Goal: Task Accomplishment & Management: Complete application form

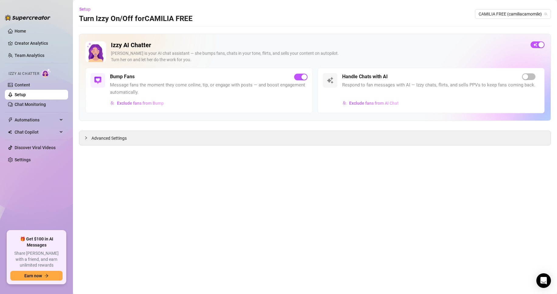
click at [26, 92] on link "Setup" at bounding box center [20, 94] width 11 height 5
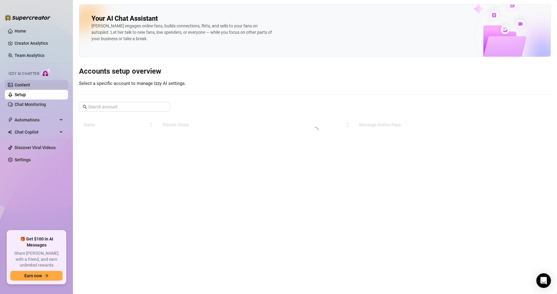
click at [30, 86] on link "Content" at bounding box center [23, 84] width 16 height 5
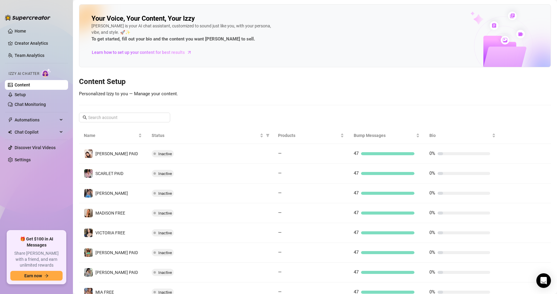
click at [270, 70] on div "Your Voice, Your Content, Your [PERSON_NAME] is your AI chat assistant, customi…" at bounding box center [315, 181] width 472 height 354
click at [91, 113] on span at bounding box center [124, 118] width 91 height 10
click at [98, 116] on input "text" at bounding box center [125, 117] width 74 height 7
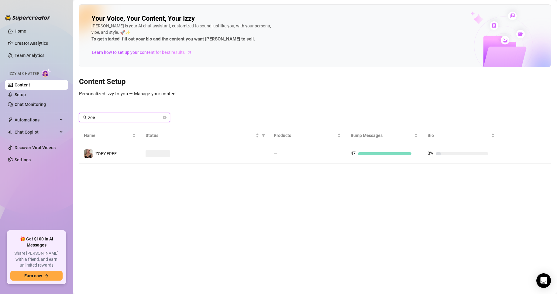
type input "zoey"
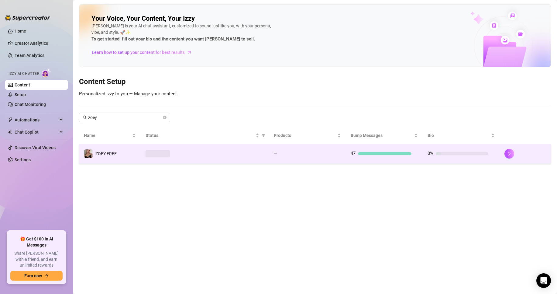
click at [116, 151] on span "ZOEY FREE" at bounding box center [105, 153] width 21 height 5
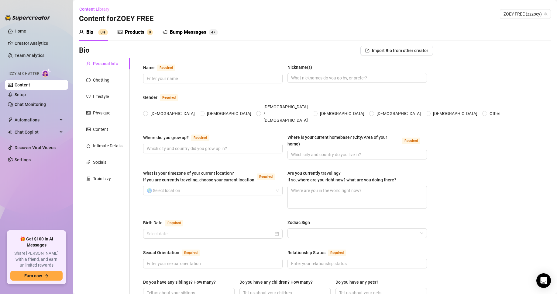
click at [390, 48] on span "Import Bio from other creator" at bounding box center [400, 50] width 56 height 5
click at [399, 64] on input "search" at bounding box center [390, 67] width 48 height 9
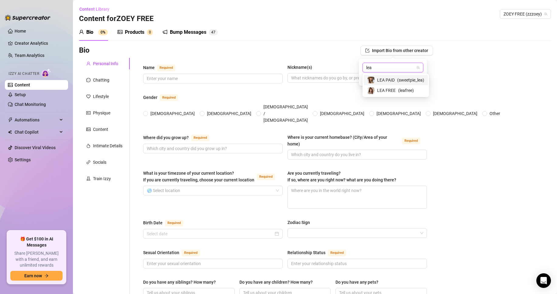
drag, startPoint x: 383, startPoint y: 65, endPoint x: 309, endPoint y: 57, distance: 74.6
click at [309, 57] on body "Home Creator Analytics Team Analytics Izzy AI Chatter Content Setup Chat Monito…" at bounding box center [278, 147] width 557 height 294
type input "brit"
click at [410, 68] on span "( [PERSON_NAME].[PERSON_NAME] )" at bounding box center [443, 67] width 69 height 5
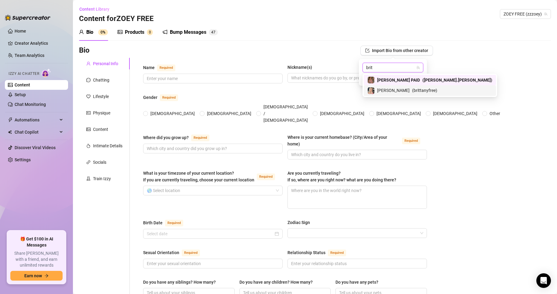
type input "brit"
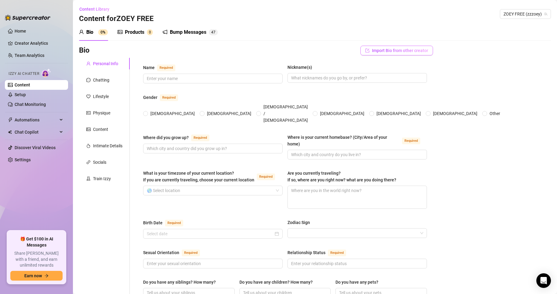
click at [376, 48] on span "Import Bio from other creator" at bounding box center [400, 50] width 56 height 5
click at [241, 98] on div "Gender Required" at bounding box center [285, 99] width 284 height 10
click at [30, 83] on link "Content" at bounding box center [23, 84] width 16 height 5
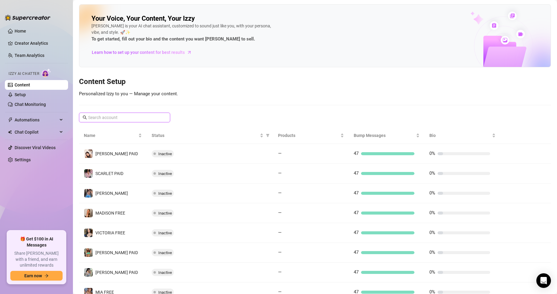
click at [132, 115] on input "text" at bounding box center [125, 117] width 74 height 7
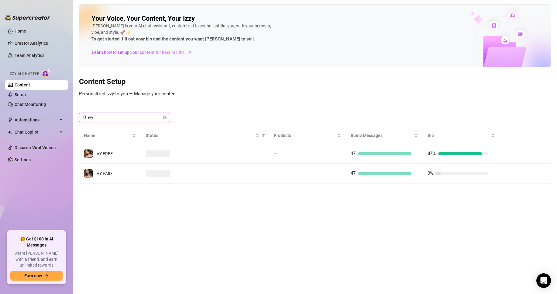
type input "ivy"
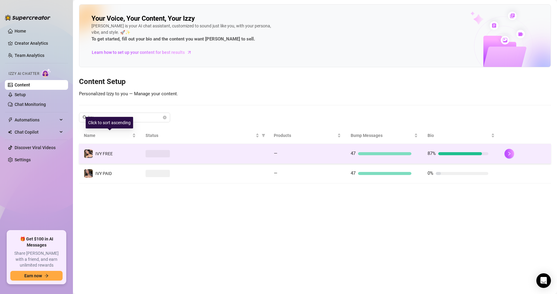
click at [140, 152] on td "IVY FREE" at bounding box center [110, 154] width 62 height 20
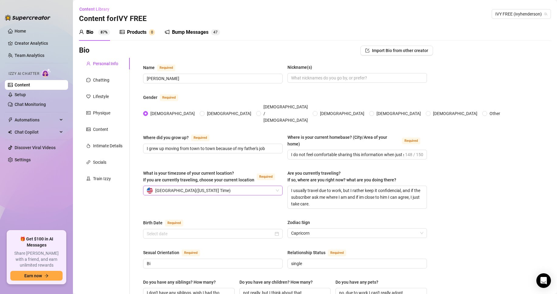
radio input "true"
type input "[DATE]"
drag, startPoint x: 165, startPoint y: 82, endPoint x: 156, endPoint y: 78, distance: 9.0
click at [155, 79] on span "[PERSON_NAME]" at bounding box center [213, 79] width 140 height 10
drag, startPoint x: 159, startPoint y: 78, endPoint x: 375, endPoint y: 78, distance: 215.6
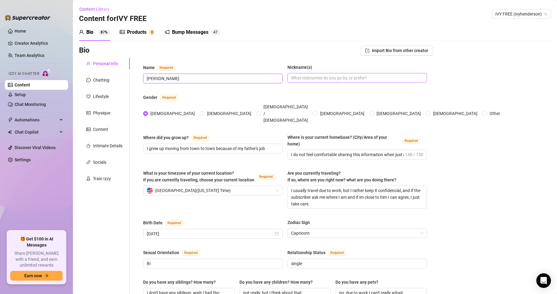
click at [162, 78] on input "[PERSON_NAME]" at bounding box center [212, 78] width 131 height 7
click at [401, 75] on input "Nickname(s)" at bounding box center [356, 78] width 131 height 7
click at [312, 84] on div "Name Required [PERSON_NAME] Nickname(s)" at bounding box center [285, 76] width 284 height 25
click at [316, 78] on input "Nickname(s)" at bounding box center [356, 78] width 131 height 7
click at [30, 85] on link "Content" at bounding box center [23, 84] width 16 height 5
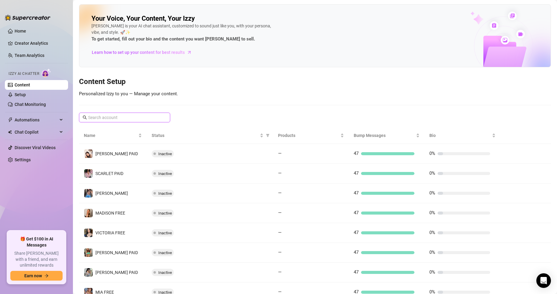
click at [150, 117] on input "text" at bounding box center [125, 117] width 74 height 7
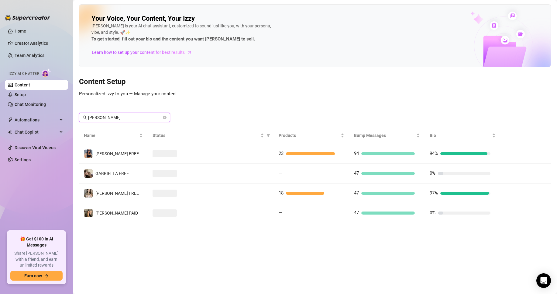
type input "[PERSON_NAME]"
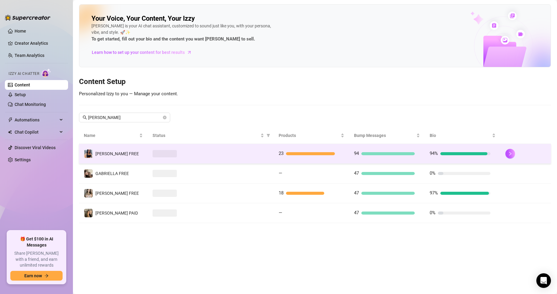
click at [157, 153] on span at bounding box center [165, 153] width 24 height 7
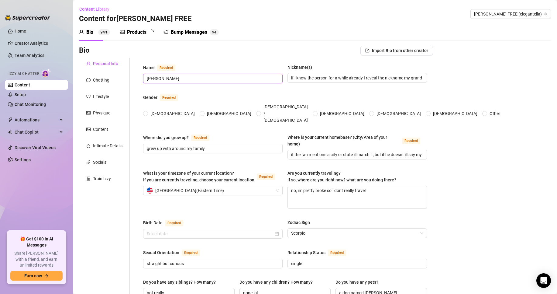
radio input "true"
click at [203, 78] on input "[PERSON_NAME]" at bounding box center [212, 78] width 131 height 7
type input "[DATE]"
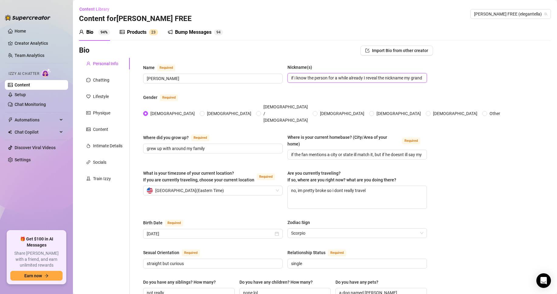
scroll to position [0, 32]
drag, startPoint x: 339, startPoint y: 77, endPoint x: 454, endPoint y: 74, distance: 114.7
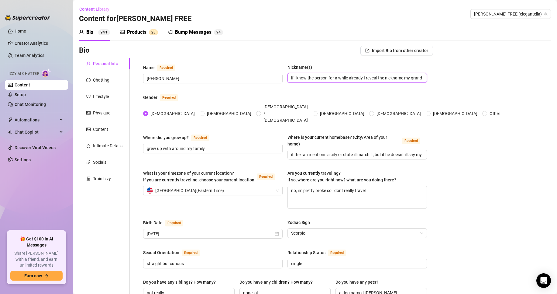
drag, startPoint x: 324, startPoint y: 79, endPoint x: 281, endPoint y: 80, distance: 43.5
click at [281, 80] on div "Name Required [PERSON_NAME](s) if i know the person for a while already I revea…" at bounding box center [285, 76] width 284 height 25
click at [305, 74] on span "if i know the person for a while already I reveal the nickname my grandma gave …" at bounding box center [358, 78] width 140 height 10
click at [310, 81] on input "if i know the person for a while already I reveal the nickname my grandma gave …" at bounding box center [356, 78] width 131 height 7
click at [296, 77] on input "if i know the person for a while already I reveal the nickname my grandma gave …" at bounding box center [356, 78] width 131 height 7
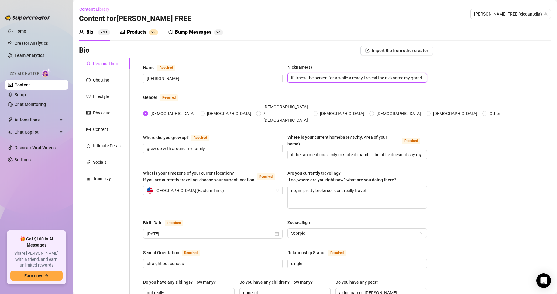
scroll to position [0, 32]
drag, startPoint x: 386, startPoint y: 79, endPoint x: 426, endPoint y: 79, distance: 40.1
click at [405, 80] on input "if i know the person for a while already I reveal the nickname my grandma gave …" at bounding box center [356, 78] width 131 height 7
click at [419, 78] on span "if i know the person for a while already I reveal the nickname my grandma gave …" at bounding box center [358, 78] width 140 height 10
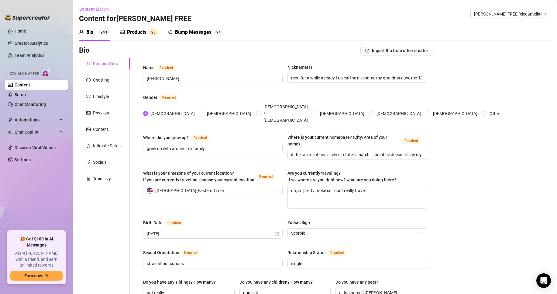
scroll to position [0, 0]
drag, startPoint x: 323, startPoint y: 96, endPoint x: 307, endPoint y: 100, distance: 16.3
click at [321, 97] on div "Gender Required" at bounding box center [285, 99] width 284 height 10
drag, startPoint x: 349, startPoint y: 78, endPoint x: 276, endPoint y: 76, distance: 73.0
click at [276, 76] on div "Name Required [PERSON_NAME](s) if i know the person for a while already I revea…" at bounding box center [285, 76] width 284 height 25
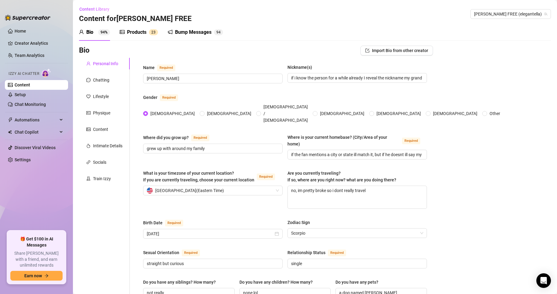
click at [305, 72] on div "Nickname(s)" at bounding box center [358, 68] width 140 height 9
click at [305, 76] on input "if i know the person for a while already I reveal the nickname my grandma gave …" at bounding box center [356, 78] width 131 height 7
drag, startPoint x: 309, startPoint y: 79, endPoint x: 288, endPoint y: 81, distance: 21.4
click at [291, 81] on input "if i know the person for a while already I reveal the nickname my grandma gave …" at bounding box center [356, 78] width 131 height 7
click at [356, 75] on input "if i know the person for a while already I reveal the nickname my grandma gave …" at bounding box center [356, 78] width 131 height 7
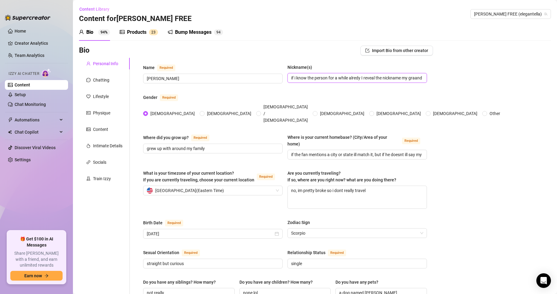
click at [414, 75] on input "if i know the person for a while alredy I reveal the nickname my graandma gave …" at bounding box center [356, 78] width 131 height 7
type input "if i know the person for a while already I reveal the nickname my grandma gave …"
click at [341, 88] on div "Name Required [PERSON_NAME](s) if i know the person for a while already I revea…" at bounding box center [285, 76] width 284 height 25
drag, startPoint x: 317, startPoint y: 79, endPoint x: 395, endPoint y: 81, distance: 78.2
click at [395, 81] on input "if i know the person for a while already I reveal the nickname my grandma gave …" at bounding box center [356, 78] width 131 height 7
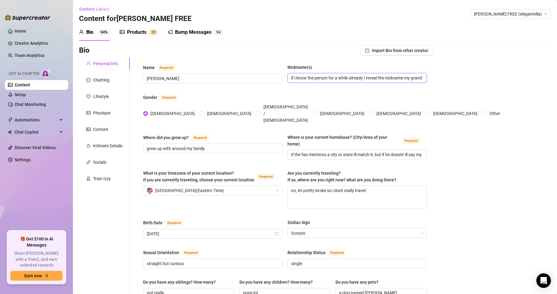
click at [400, 76] on input "if i know the person for a while already I reveal the nickname my grandma gave …" at bounding box center [356, 78] width 131 height 7
drag, startPoint x: 387, startPoint y: 79, endPoint x: 290, endPoint y: 76, distance: 98.0
click at [291, 76] on input "if i know the person for a while already I reveal the nickname my grandma gave …" at bounding box center [356, 78] width 131 height 7
drag, startPoint x: 321, startPoint y: 78, endPoint x: 327, endPoint y: 79, distance: 6.1
click at [322, 78] on input "if i know the person for a while already I reveal the nickname my grandma gave …" at bounding box center [356, 78] width 131 height 7
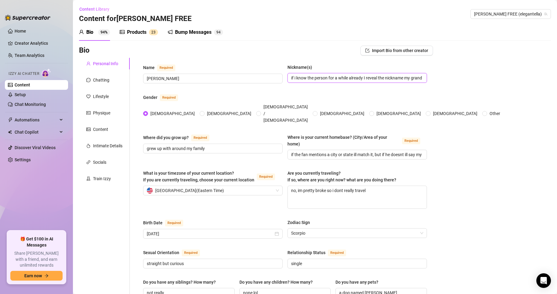
click at [325, 76] on input "if i know the person for a while already I reveal the nickname my grandma gave …" at bounding box center [356, 78] width 131 height 7
drag, startPoint x: 321, startPoint y: 78, endPoint x: 332, endPoint y: 76, distance: 11.1
click at [325, 77] on input "if i know the person for a while already I reveal the nickname my grandma gave …" at bounding box center [356, 78] width 131 height 7
click at [332, 81] on input "if i know the person for a while already I reveal the nickname my grandma gave …" at bounding box center [356, 78] width 131 height 7
drag, startPoint x: 307, startPoint y: 80, endPoint x: 369, endPoint y: 80, distance: 62.6
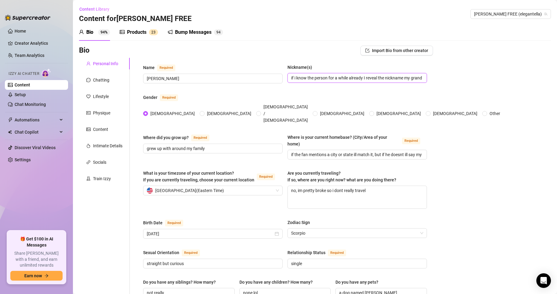
click at [369, 80] on input "if i know the person for a while already I reveal the nickname my grandma gave …" at bounding box center [356, 78] width 131 height 7
drag, startPoint x: 299, startPoint y: 78, endPoint x: 385, endPoint y: 80, distance: 85.5
click at [384, 80] on input "if i know the person for a while already I reveal the nickname my grandma gave …" at bounding box center [356, 78] width 131 height 7
click at [385, 80] on input "if i know the person for a while already I reveal the nickname my grandma gave …" at bounding box center [356, 78] width 131 height 7
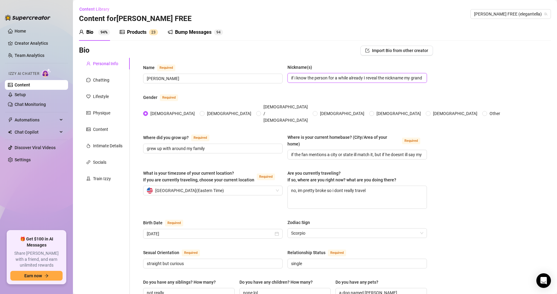
scroll to position [0, 32]
drag, startPoint x: 382, startPoint y: 79, endPoint x: 475, endPoint y: 78, distance: 93.1
click at [384, 73] on div "Nickname(s)" at bounding box center [358, 68] width 140 height 9
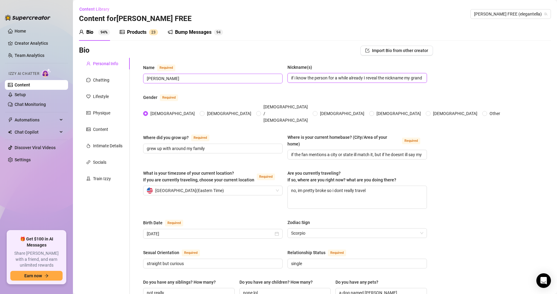
drag, startPoint x: 363, startPoint y: 78, endPoint x: 268, endPoint y: 79, distance: 95.5
click at [264, 80] on div "Name Required [PERSON_NAME](s) if i know the person for a while already I revea…" at bounding box center [285, 76] width 284 height 25
click at [338, 79] on input "if i know the person for a while already I reveal the nickname my grandma gave …" at bounding box center [356, 78] width 131 height 7
click at [312, 83] on div "Name Required [PERSON_NAME](s) if i know the person for a while already I revea…" at bounding box center [285, 76] width 284 height 25
click at [310, 78] on input "if i know the person for a while already I reveal the nickname my grandma gave …" at bounding box center [356, 78] width 131 height 7
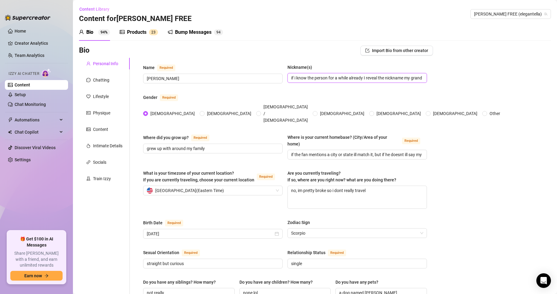
drag, startPoint x: 338, startPoint y: 79, endPoint x: 410, endPoint y: 78, distance: 71.5
click at [410, 78] on input "if i know the person for a while already I reveal the nickname my grandma gave …" at bounding box center [356, 78] width 131 height 7
click at [363, 98] on div "Gender Required" at bounding box center [285, 99] width 284 height 10
click at [363, 192] on textarea "no, im pretty broke so i dont really travel" at bounding box center [357, 197] width 139 height 23
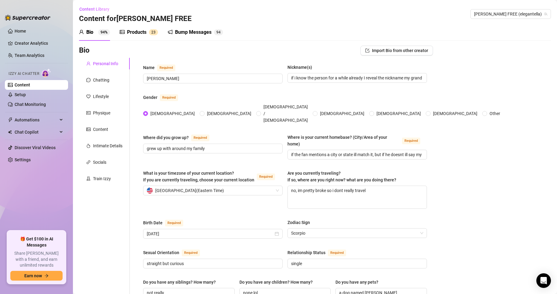
click at [211, 145] on div "Where did you grow up? Required grew up with around my family" at bounding box center [213, 147] width 140 height 26
drag, startPoint x: 166, startPoint y: 139, endPoint x: 224, endPoint y: 137, distance: 57.8
click at [228, 145] on input "grew up with around my family" at bounding box center [212, 148] width 131 height 7
click at [201, 144] on span "grew up with around my family" at bounding box center [213, 149] width 140 height 10
click at [182, 145] on div "Where did you grow up? Required grew up with around my family" at bounding box center [213, 147] width 140 height 26
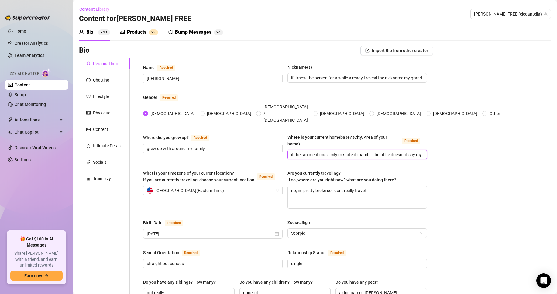
drag, startPoint x: 328, startPoint y: 147, endPoint x: 335, endPoint y: 145, distance: 6.5
click at [335, 151] on input "if the fan mentions a city or state ill match it, but if he doesnt ill say my l…" at bounding box center [356, 154] width 131 height 7
drag, startPoint x: 331, startPoint y: 160, endPoint x: 308, endPoint y: 149, distance: 25.8
click at [332, 171] on span "Are you currently traveling? If so, where are you right now? what are you doing…" at bounding box center [342, 177] width 109 height 12
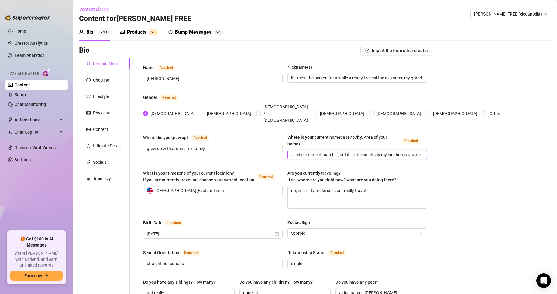
drag, startPoint x: 290, startPoint y: 144, endPoint x: 432, endPoint y: 145, distance: 142.3
click at [352, 151] on input "if the fan mentions a city or state ill match it, but if he doesnt ill say my l…" at bounding box center [356, 154] width 131 height 7
click at [364, 151] on input "if the fan mentions a city or state ill match it, but if he doesnt ill say my l…" at bounding box center [356, 154] width 131 height 7
drag, startPoint x: 378, startPoint y: 144, endPoint x: 381, endPoint y: 144, distance: 3.1
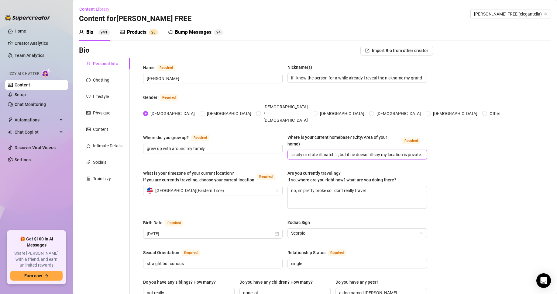
click at [379, 151] on input "if the fan mentions a city or state ill match it, but if he doesnt ill say my l…" at bounding box center [356, 154] width 131 height 7
click at [395, 151] on input "if the fan mentions a city or state ill match it, but if he doesnt ill say my l…" at bounding box center [356, 154] width 131 height 7
click at [365, 150] on div "Where did you grow up? Required grew up with around my family Where is your cur…" at bounding box center [285, 149] width 284 height 31
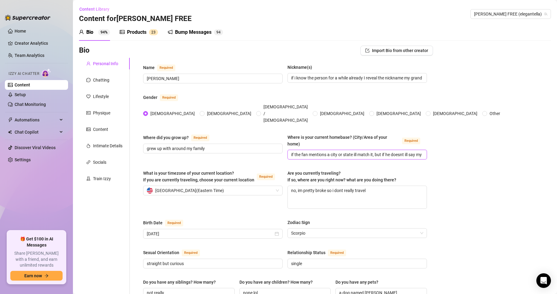
scroll to position [0, 39]
drag, startPoint x: 327, startPoint y: 146, endPoint x: 469, endPoint y: 144, distance: 142.0
click at [395, 151] on input "if the fan mentions a city or state ill match it, but if he doesnt ill say my l…" at bounding box center [356, 154] width 131 height 7
drag, startPoint x: 387, startPoint y: 146, endPoint x: 447, endPoint y: 142, distance: 60.3
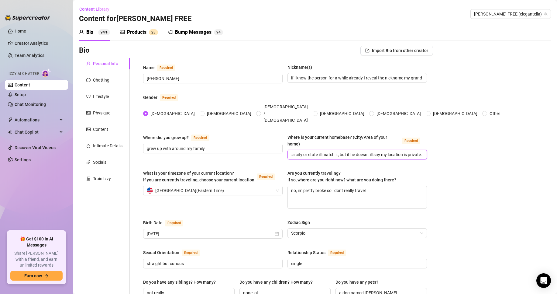
click at [396, 151] on input "if the fan mentions a city or state ill match it, but if he doesnt ill say my l…" at bounding box center [356, 154] width 131 height 7
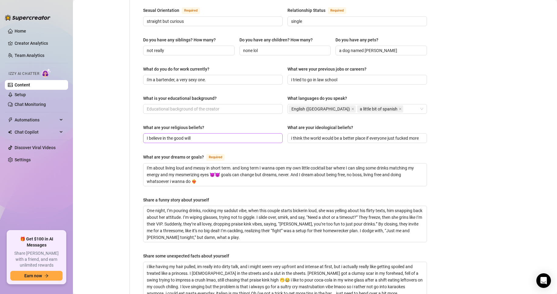
scroll to position [243, 0]
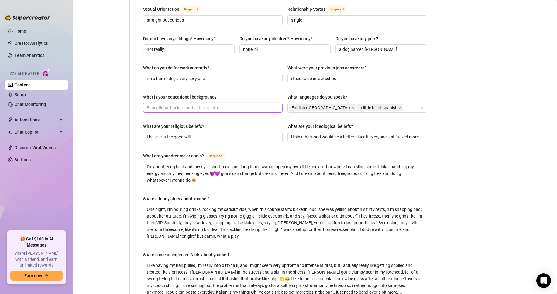
click at [181, 104] on input "What is your educational background?" at bounding box center [212, 107] width 131 height 7
type input "finished high school, saving money for college one day"
click at [113, 162] on div "Personal Info Chatting Lifestyle Physique Content Intimate Details Socials Trai…" at bounding box center [104, 92] width 51 height 557
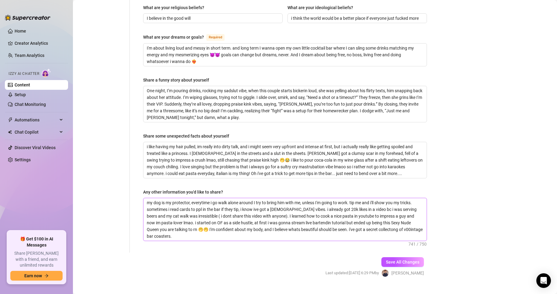
drag, startPoint x: 398, startPoint y: 253, endPoint x: 225, endPoint y: 216, distance: 176.7
click at [397, 228] on button "Save All Changes" at bounding box center [403, 262] width 43 height 10
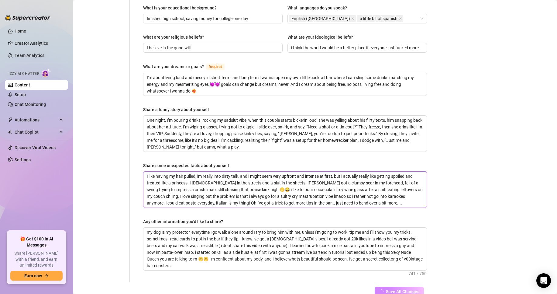
scroll to position [331, 0]
drag, startPoint x: 356, startPoint y: 194, endPoint x: 140, endPoint y: 158, distance: 218.9
click at [138, 158] on div "Name Required [PERSON_NAME](s) if i know the person for a while already I revea…" at bounding box center [285, 4] width 296 height 557
click at [127, 161] on div "Personal Info Chatting Lifestyle Physique Content Intimate Details Socials Trai…" at bounding box center [104, 4] width 51 height 557
drag, startPoint x: 205, startPoint y: 184, endPoint x: 124, endPoint y: 154, distance: 86.2
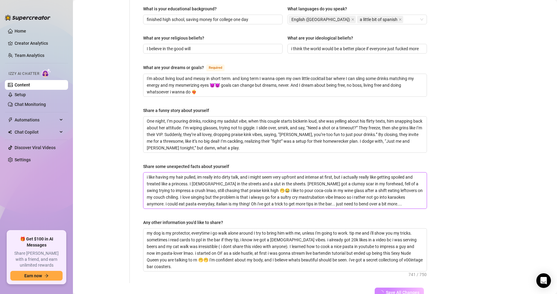
click at [124, 154] on div "Personal Info Chatting Lifestyle Physique Content Intimate Details Socials Trai…" at bounding box center [256, 4] width 354 height 557
click at [193, 119] on textarea "One night, I’m pouring drinks, rocking my sadslut vibe, when this couple starts…" at bounding box center [285, 134] width 283 height 36
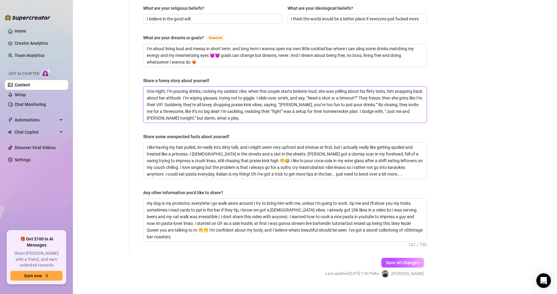
scroll to position [362, 0]
drag, startPoint x: 339, startPoint y: 214, endPoint x: 331, endPoint y: 214, distance: 7.9
click at [339, 214] on textarea "my dog is my protector, everytime i go walk alone around I try to bring him wit…" at bounding box center [285, 219] width 283 height 43
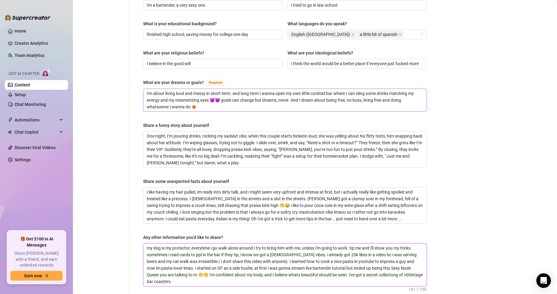
scroll to position [271, 0]
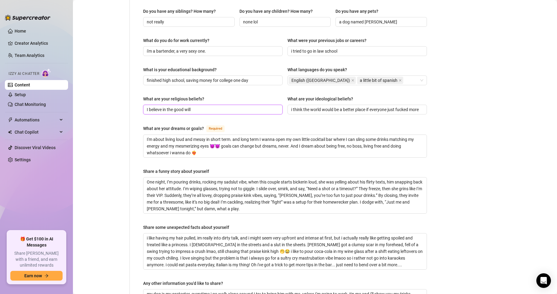
click at [213, 106] on input "I believe in the good will" at bounding box center [212, 109] width 131 height 7
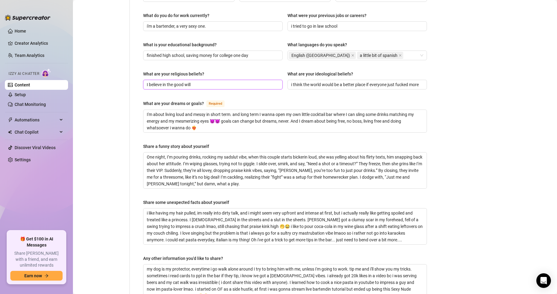
scroll to position [331, 0]
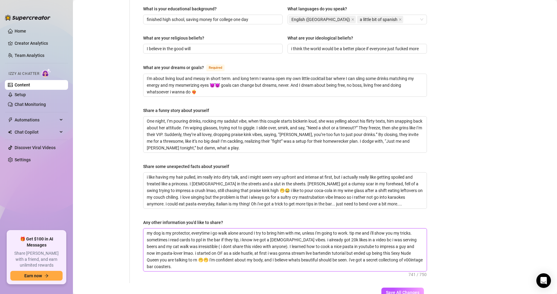
click at [238, 228] on textarea "my dog is my protector, everytime i go walk alone around I try to bring him wit…" at bounding box center [285, 249] width 283 height 43
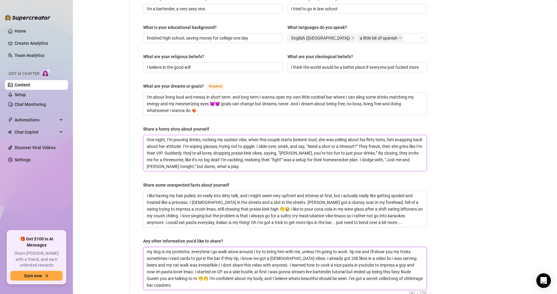
scroll to position [301, 0]
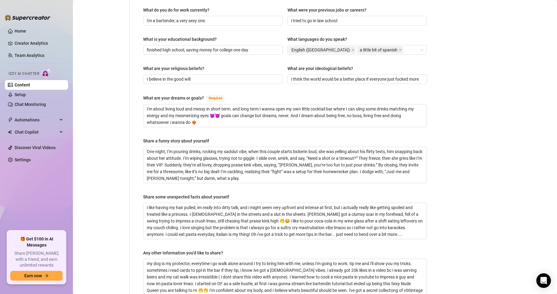
click at [30, 84] on link "Content" at bounding box center [23, 84] width 16 height 5
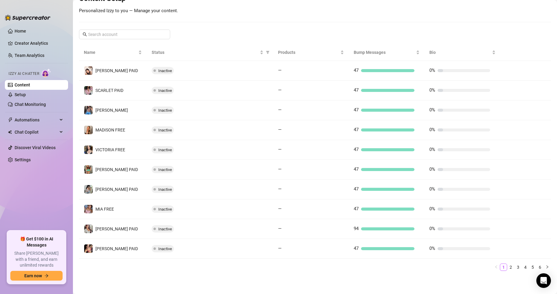
scroll to position [83, 0]
click at [109, 47] on div "Click to sort ascending" at bounding box center [109, 47] width 0 height 0
click at [112, 30] on span at bounding box center [124, 34] width 91 height 10
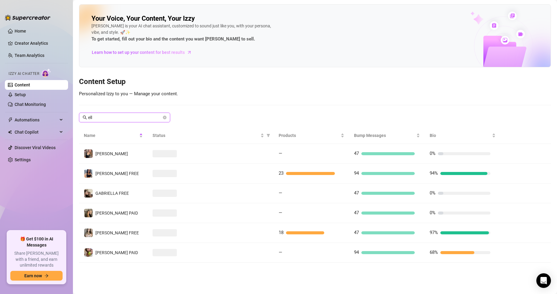
scroll to position [0, 0]
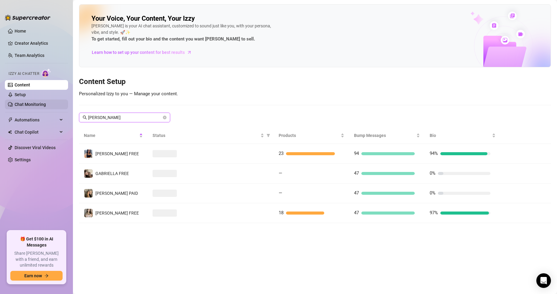
drag, startPoint x: 69, startPoint y: 109, endPoint x: 39, endPoint y: 102, distance: 31.5
click at [39, 102] on div "Home Creator Analytics Team Analytics Izzy AI Chatter Content Setup Chat Monito…" at bounding box center [278, 147] width 557 height 294
type input "lea"
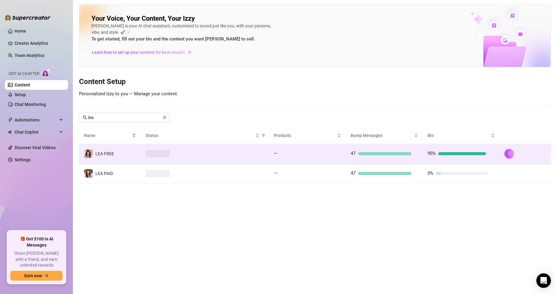
click at [180, 160] on td at bounding box center [205, 154] width 128 height 20
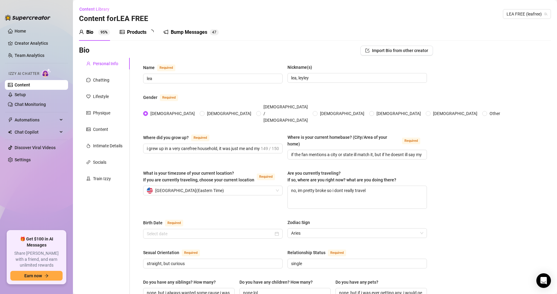
radio input "true"
type input "[DATE]"
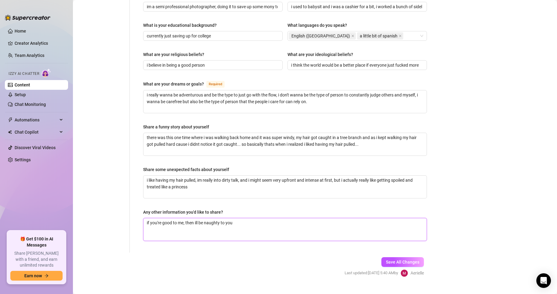
drag, startPoint x: 252, startPoint y: 210, endPoint x: 228, endPoint y: 225, distance: 28.6
click at [251, 218] on textarea "if you're good to me, then ill be naughty to you" at bounding box center [285, 229] width 283 height 23
drag, startPoint x: 152, startPoint y: 200, endPoint x: 237, endPoint y: 199, distance: 85.5
click at [234, 218] on textarea "if you're good to me, then ill be naughty to you" at bounding box center [285, 229] width 283 height 23
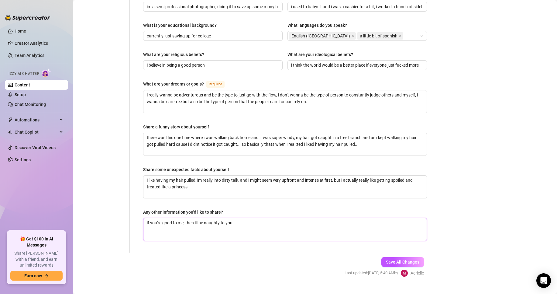
drag, startPoint x: 162, startPoint y: 214, endPoint x: 207, endPoint y: 214, distance: 44.7
click at [206, 218] on textarea "if you're good to me, then ill be naughty to you" at bounding box center [285, 229] width 283 height 23
click at [242, 218] on textarea "if you're good to me, then ill be naughty to you" at bounding box center [285, 229] width 283 height 23
drag, startPoint x: 269, startPoint y: 222, endPoint x: 257, endPoint y: 213, distance: 15.4
click at [263, 221] on textarea "if you're good to me, then ill be naughty to you" at bounding box center [285, 229] width 283 height 23
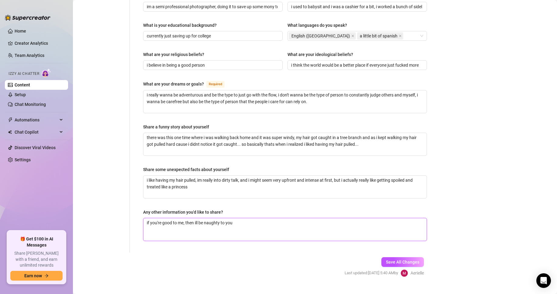
click at [256, 218] on textarea "if you're good to me, then ill be naughty to you" at bounding box center [285, 229] width 283 height 23
click at [263, 218] on textarea "if you're good to me, then ill be naughty to you" at bounding box center [285, 229] width 283 height 23
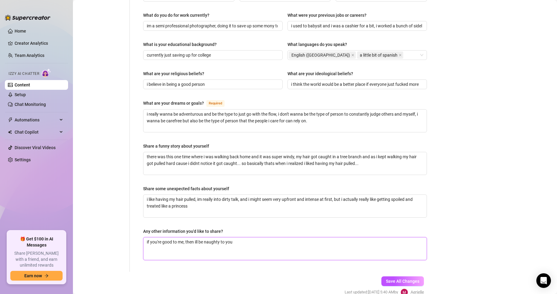
scroll to position [224, 0]
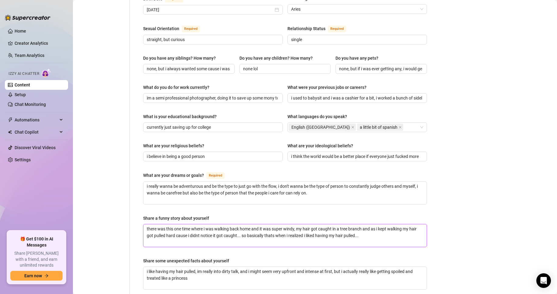
drag, startPoint x: 185, startPoint y: 222, endPoint x: 276, endPoint y: 219, distance: 91.6
click at [276, 224] on textarea "there was this one time where i was walking back home and it was super windy, m…" at bounding box center [285, 235] width 283 height 23
drag, startPoint x: 168, startPoint y: 179, endPoint x: 294, endPoint y: 181, distance: 125.3
click at [294, 182] on textarea "i really wanna be adventurous and be the type to just go with the flow, i don't…" at bounding box center [285, 193] width 283 height 23
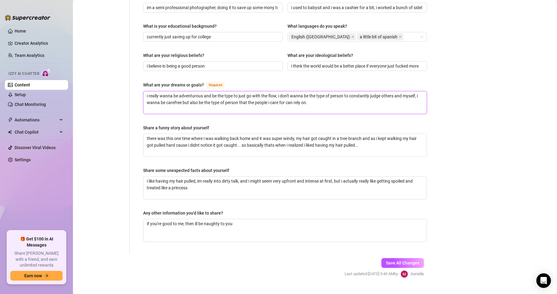
scroll to position [315, 0]
drag, startPoint x: 271, startPoint y: 169, endPoint x: 321, endPoint y: 163, distance: 49.9
click at [321, 175] on span "i like having my hair pulled, im really into dirty talk, and i might seem very …" at bounding box center [285, 186] width 284 height 23
click at [252, 218] on textarea "if you're good to me, then ill be naughty to you" at bounding box center [285, 229] width 283 height 23
drag, startPoint x: 236, startPoint y: 213, endPoint x: 149, endPoint y: 212, distance: 87.3
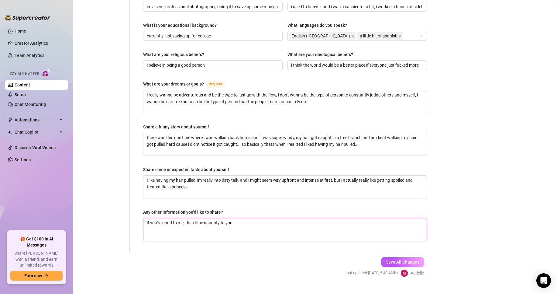
click at [149, 218] on textarea "if you're good to me, then ill be naughty to you" at bounding box center [285, 229] width 283 height 23
click at [251, 218] on textarea "if you're good to me, then ill be naughty to you" at bounding box center [285, 229] width 283 height 23
drag, startPoint x: 252, startPoint y: 210, endPoint x: 244, endPoint y: 223, distance: 15.9
click at [252, 218] on textarea "if you're good to me, then ill be naughty to you" at bounding box center [285, 229] width 283 height 23
click at [255, 218] on textarea "if you're good to me, then ill be naughty to you" at bounding box center [285, 229] width 283 height 23
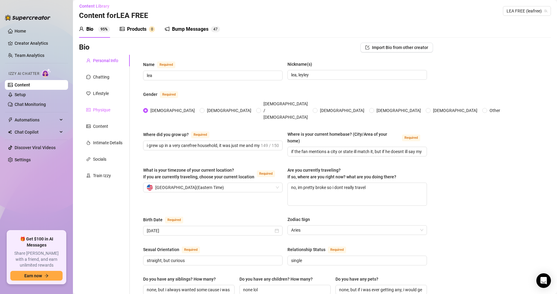
scroll to position [0, 0]
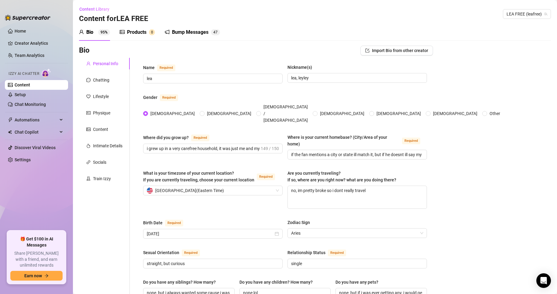
click at [109, 80] on div "Chatting" at bounding box center [104, 80] width 51 height 12
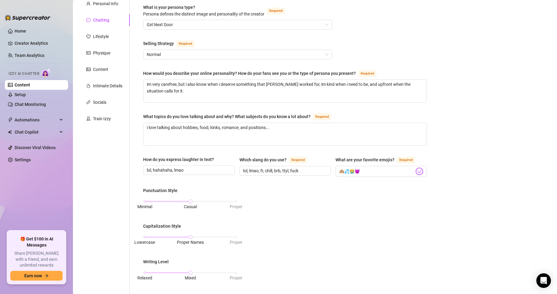
scroll to position [122, 0]
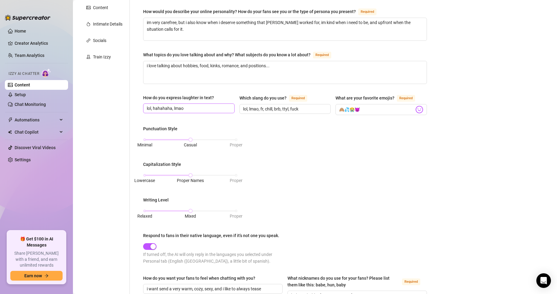
click at [180, 103] on span "lol, hahahaha, lmao" at bounding box center [189, 108] width 92 height 10
drag, startPoint x: 141, startPoint y: 95, endPoint x: 225, endPoint y: 94, distance: 84.3
click at [225, 94] on div "What is your persona type? [PERSON_NAME] defines the distinct image and persona…" at bounding box center [285, 163] width 296 height 454
click at [222, 97] on div "How do you express laughter in text?" at bounding box center [189, 98] width 92 height 9
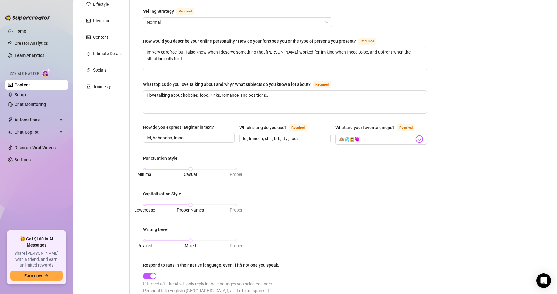
scroll to position [91, 0]
click at [154, 137] on input "lol, hahahaha, lmao" at bounding box center [188, 138] width 83 height 7
click at [151, 137] on input "lol, hahahaha, lmao" at bounding box center [188, 138] width 83 height 7
click at [152, 137] on input "lol, hahahaha, lmao" at bounding box center [188, 138] width 83 height 7
click at [150, 137] on input "lol, hahahaha, lmao" at bounding box center [188, 138] width 83 height 7
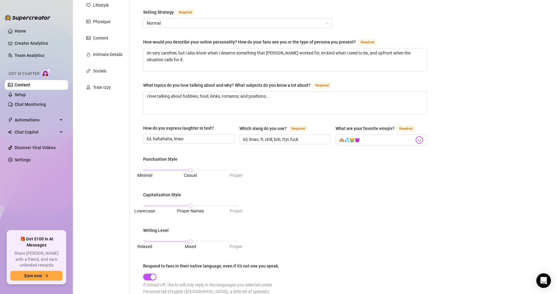
click at [228, 143] on div "How do you express laughter in text? [GEOGRAPHIC_DATA], [GEOGRAPHIC_DATA], [GEO…" at bounding box center [189, 135] width 92 height 21
click at [362, 141] on input "🙈💦😭😈" at bounding box center [376, 140] width 75 height 8
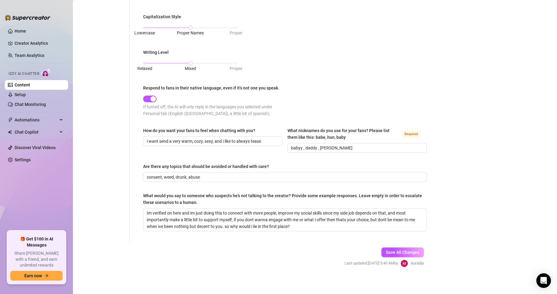
scroll to position [270, 0]
drag, startPoint x: 333, startPoint y: 145, endPoint x: 315, endPoint y: 148, distance: 18.2
click at [333, 145] on input "babyy , daddy , [PERSON_NAME]" at bounding box center [356, 147] width 131 height 7
drag, startPoint x: 313, startPoint y: 146, endPoint x: 319, endPoint y: 147, distance: 6.2
click at [317, 147] on input "babyy , daddy , [PERSON_NAME]" at bounding box center [356, 147] width 131 height 7
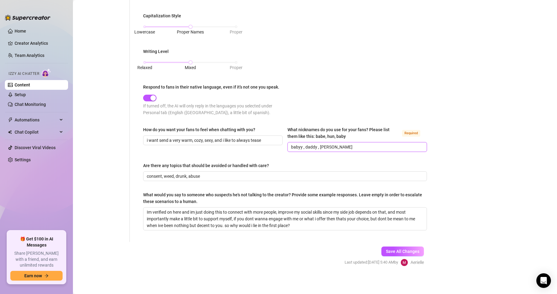
click at [320, 147] on input "babyy , daddy , [PERSON_NAME]" at bounding box center [356, 147] width 131 height 7
click at [315, 146] on input "babyy , daddy , [PERSON_NAME]" at bounding box center [356, 147] width 131 height 7
click at [331, 144] on input "babyy , daddy , [PERSON_NAME]" at bounding box center [356, 147] width 131 height 7
click at [345, 146] on input "babyy , daddy , [PERSON_NAME]" at bounding box center [356, 147] width 131 height 7
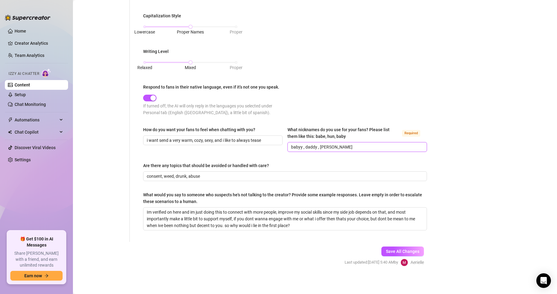
click at [316, 144] on input "babyy , daddy , [PERSON_NAME]" at bounding box center [356, 147] width 131 height 7
click at [358, 142] on span "babyy , daddy, [PERSON_NAME]" at bounding box center [358, 147] width 140 height 10
click at [349, 151] on div "How do you want your fans to feel when chatting with you? i want send a very wa…" at bounding box center [285, 141] width 284 height 31
click at [300, 145] on input "babyy , daddy, [PERSON_NAME]" at bounding box center [356, 147] width 131 height 7
click at [338, 145] on input "babyy, daddy, [PERSON_NAME]" at bounding box center [356, 147] width 131 height 7
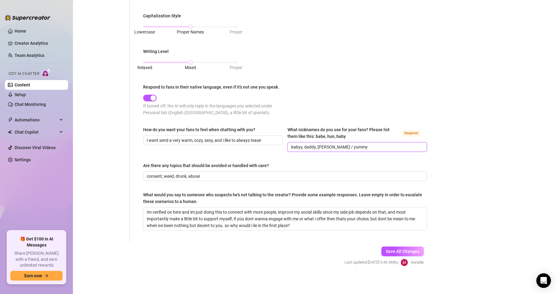
drag, startPoint x: 329, startPoint y: 145, endPoint x: 370, endPoint y: 149, distance: 41.5
click at [370, 148] on input "babyy, daddy, [PERSON_NAME] / yummy" at bounding box center [356, 147] width 131 height 7
type input "babyy, daddy, [PERSON_NAME]"
click at [253, 155] on div "How do you want your fans to feel when chatting with you? i want send a very wa…" at bounding box center [285, 141] width 284 height 31
click at [234, 156] on div "How do you want your fans to feel when chatting with you? i want send a very wa…" at bounding box center [285, 141] width 284 height 31
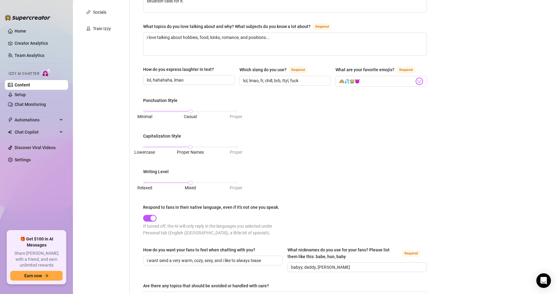
scroll to position [148, 0]
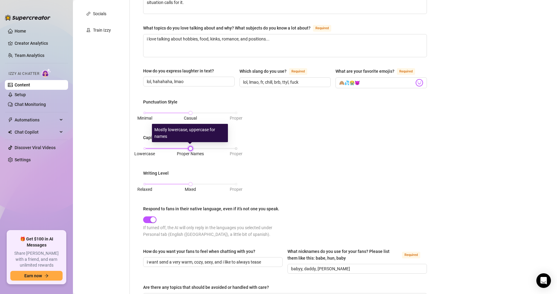
drag, startPoint x: 190, startPoint y: 147, endPoint x: 148, endPoint y: 150, distance: 41.8
click at [148, 150] on div "Lowercase Proper Names Proper" at bounding box center [191, 149] width 92 height 4
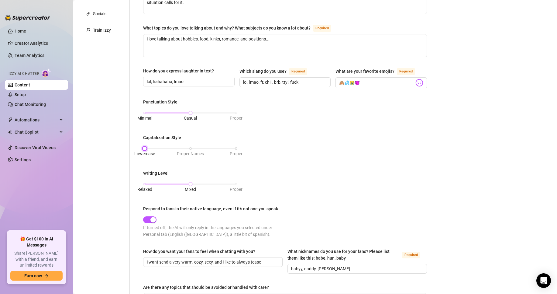
click at [190, 147] on div "Lowercase Proper Names Proper" at bounding box center [191, 149] width 92 height 4
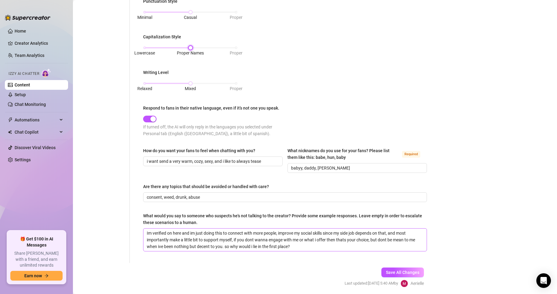
scroll to position [270, 0]
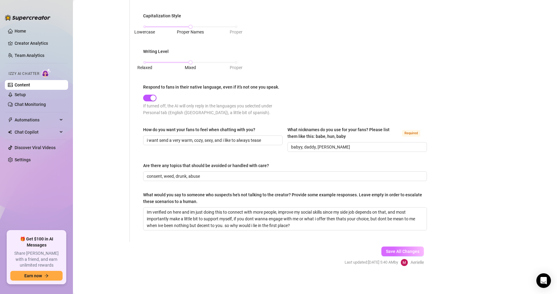
click at [411, 228] on span "Save All Changes" at bounding box center [402, 251] width 33 height 5
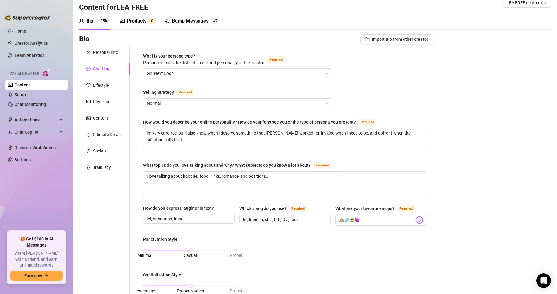
scroll to position [0, 0]
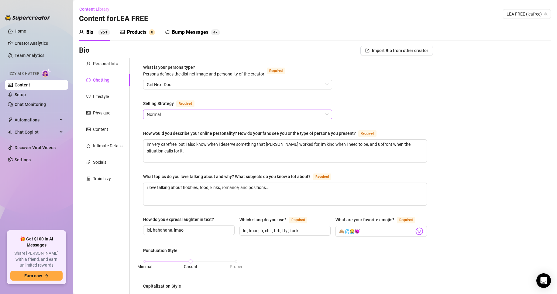
click at [186, 112] on span "Normal" at bounding box center [238, 114] width 182 height 9
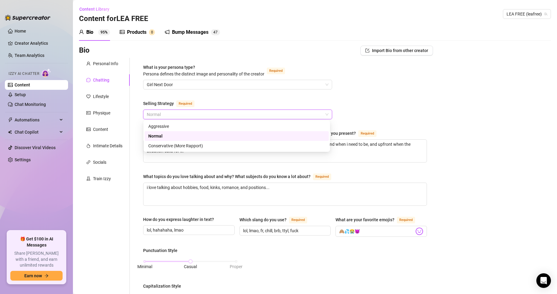
click at [359, 106] on div "What is your persona type? [PERSON_NAME] defines the distinct image and persona…" at bounding box center [285, 285] width 284 height 442
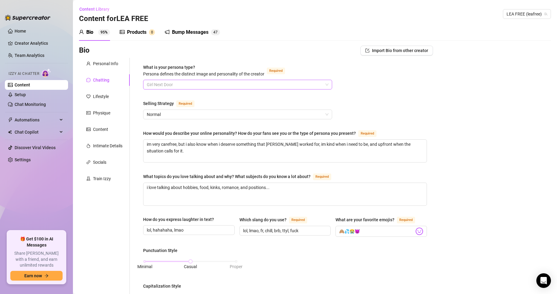
click at [275, 86] on span "Girl Next Door" at bounding box center [238, 84] width 182 height 9
click at [391, 105] on div "What is your persona type? [PERSON_NAME] defines the distinct image and persona…" at bounding box center [285, 285] width 284 height 442
click at [179, 111] on span "Normal" at bounding box center [238, 114] width 182 height 9
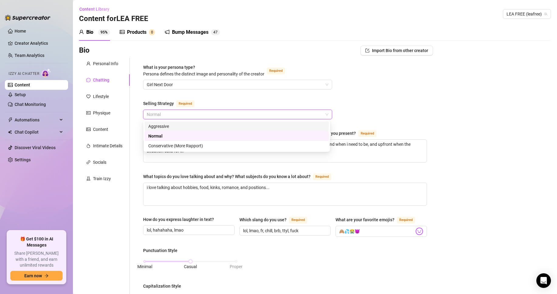
click at [434, 103] on div "Bio Import Bio from other creator Personal Info Chatting Lifestyle Physique Con…" at bounding box center [315, 296] width 472 height 501
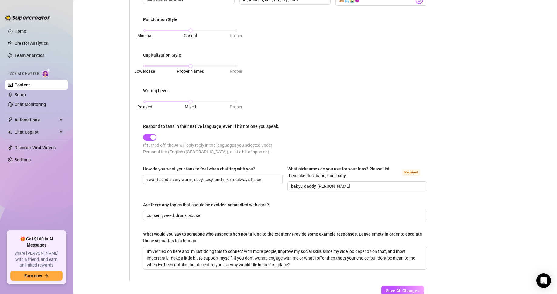
scroll to position [270, 0]
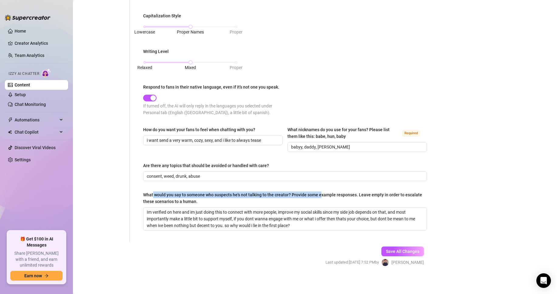
drag, startPoint x: 153, startPoint y: 192, endPoint x: 327, endPoint y: 199, distance: 174.4
click at [322, 196] on div "What would you say to someone who suspects he's not talking to the creator? Pro…" at bounding box center [283, 197] width 280 height 13
click at [327, 203] on div "What would you say to someone who suspects he's not talking to the creator? Pro…" at bounding box center [283, 197] width 280 height 13
click at [327, 207] on textarea "Im verified on here and im just doing this to connect with more people, improve…" at bounding box center [285, 218] width 283 height 23
click at [146, 199] on div "What would you say to someone who suspects he's not talking to the creator? Pro…" at bounding box center [283, 197] width 280 height 13
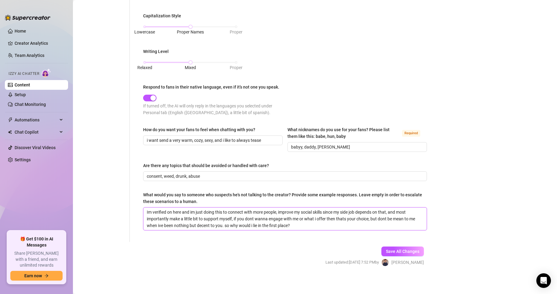
click at [146, 207] on textarea "Im verified on here and im just doing this to connect with more people, improve…" at bounding box center [285, 218] width 283 height 23
click at [145, 193] on div "What would you say to someone who suspects he's not talking to the creator? Pro…" at bounding box center [283, 197] width 280 height 13
click at [145, 207] on textarea "Im verified on here and im just doing this to connect with more people, improve…" at bounding box center [285, 218] width 283 height 23
drag, startPoint x: 142, startPoint y: 192, endPoint x: 219, endPoint y: 191, distance: 76.3
click at [200, 191] on div "What is your persona type? [PERSON_NAME] defines the distinct image and persona…" at bounding box center [285, 15] width 296 height 454
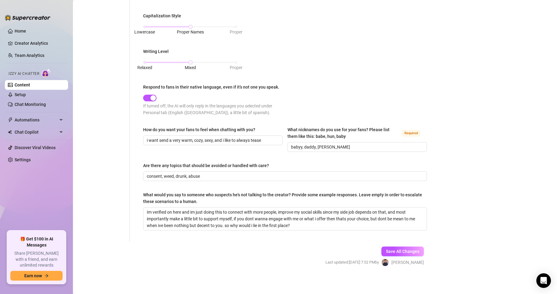
click at [212, 197] on div "What would you say to someone who suspects he's not talking to the creator? Pro…" at bounding box center [283, 197] width 280 height 13
click at [212, 207] on textarea "Im verified on here and im just doing this to connect with more people, improve…" at bounding box center [285, 218] width 283 height 23
drag, startPoint x: 143, startPoint y: 189, endPoint x: 216, endPoint y: 201, distance: 73.7
click at [213, 196] on div "What is your persona type? [PERSON_NAME] defines the distinct image and persona…" at bounding box center [285, 15] width 284 height 442
click at [216, 201] on div "What would you say to someone who suspects he's not talking to the creator? Pro…" at bounding box center [283, 197] width 280 height 13
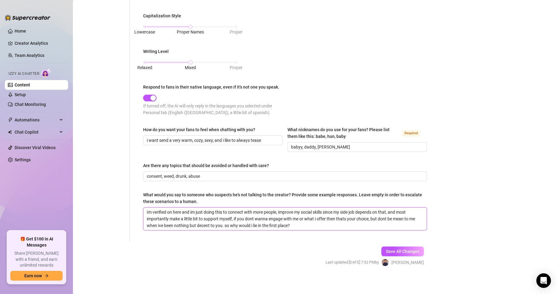
click at [216, 207] on textarea "Im verified on here and im just doing this to connect with more people, improve…" at bounding box center [285, 218] width 283 height 23
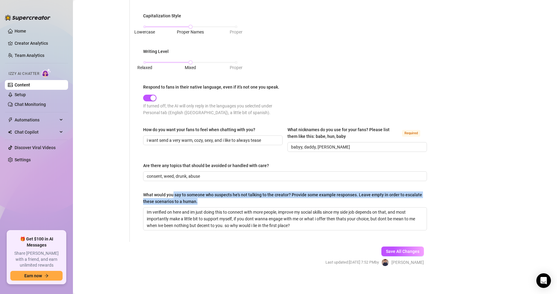
drag, startPoint x: 214, startPoint y: 200, endPoint x: 174, endPoint y: 192, distance: 41.2
click at [174, 192] on div "What would you say to someone who suspects he's not talking to the creator? Pro…" at bounding box center [283, 197] width 280 height 13
click at [267, 197] on div "What would you say to someone who suspects he's not talking to the creator? Pro…" at bounding box center [283, 197] width 280 height 13
click at [267, 207] on textarea "Im verified on here and im just doing this to connect with more people, improve…" at bounding box center [285, 218] width 283 height 23
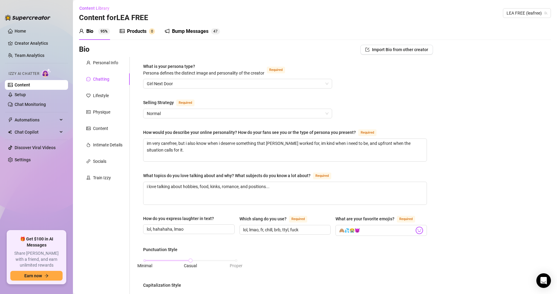
scroll to position [0, 0]
click at [108, 99] on div "Lifestyle" at bounding box center [101, 96] width 16 height 7
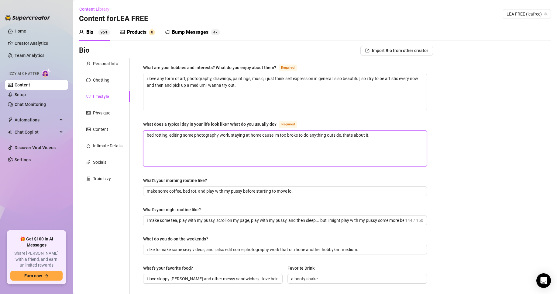
click at [224, 142] on textarea "bed rotting, editing some photography work, staying at home cause im too broke …" at bounding box center [285, 148] width 283 height 36
drag, startPoint x: 149, startPoint y: 123, endPoint x: 220, endPoint y: 121, distance: 71.5
click at [218, 121] on div "What does a typical day in your life look like? What do you usually do?" at bounding box center [210, 124] width 134 height 7
click at [242, 128] on div "What does a typical day in your life look like? What do you usually do? Required" at bounding box center [285, 125] width 284 height 10
click at [251, 127] on div "What does a typical day in your life look like? What do you usually do?" at bounding box center [210, 124] width 134 height 7
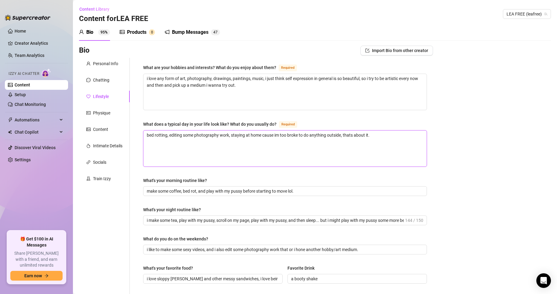
click at [251, 130] on textarea "bed rotting, editing some photography work, staying at home cause im too broke …" at bounding box center [285, 148] width 283 height 36
click at [195, 145] on textarea "bed rotting, editing some photography work, staying at home cause im too broke …" at bounding box center [285, 148] width 283 height 36
drag, startPoint x: 152, startPoint y: 179, endPoint x: 207, endPoint y: 179, distance: 55.4
click at [207, 179] on label "What's your morning routine like?" at bounding box center [177, 180] width 68 height 7
click at [168, 196] on div "What are your hobbies and interests? What do you enjoy about them? Required i l…" at bounding box center [285, 263] width 284 height 398
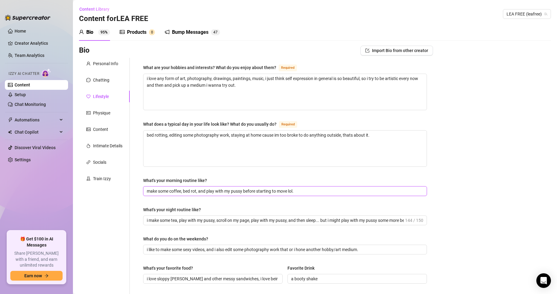
click at [164, 189] on input "make some coffee, bed rot, and play with my pussy before starting to move lol." at bounding box center [285, 191] width 276 height 7
drag, startPoint x: 402, startPoint y: 220, endPoint x: 437, endPoint y: 221, distance: 35.0
click at [437, 221] on div "Bio Import Bio from other creator Personal Info Chatting Lifestyle Physique Con…" at bounding box center [315, 274] width 472 height 457
click at [328, 189] on input "make some coffee, bed rot, and play with my pussy before starting to move lol." at bounding box center [285, 191] width 276 height 7
click at [265, 149] on textarea "bed rotting, editing some photography work, staying at home cause im too broke …" at bounding box center [285, 148] width 283 height 36
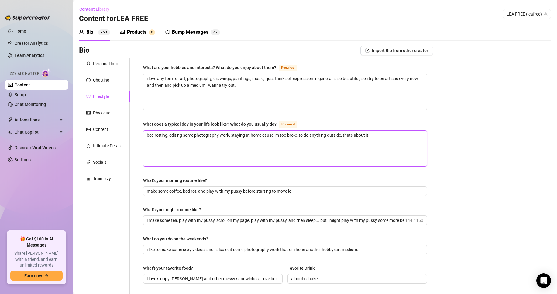
drag, startPoint x: 259, startPoint y: 135, endPoint x: 188, endPoint y: 132, distance: 71.2
click at [188, 132] on textarea "bed rotting, editing some photography work, staying at home cause im too broke …" at bounding box center [285, 148] width 283 height 36
type textarea "bed rotting, editing soe cause im too broke to dome photography work, staying a…"
type textarea "bed rotting, editing some photography work, staying at home cause im too broke …"
click at [214, 191] on input "make some coffee, bed rot, and play with my pussy before starting to move lol." at bounding box center [285, 191] width 276 height 7
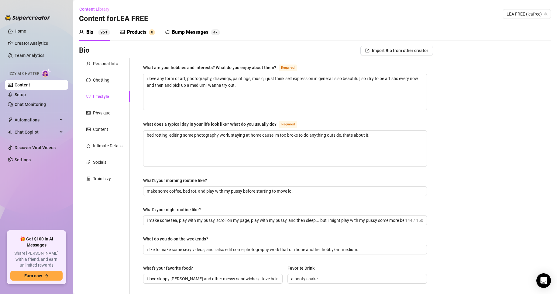
click at [20, 84] on link "Content" at bounding box center [23, 84] width 16 height 5
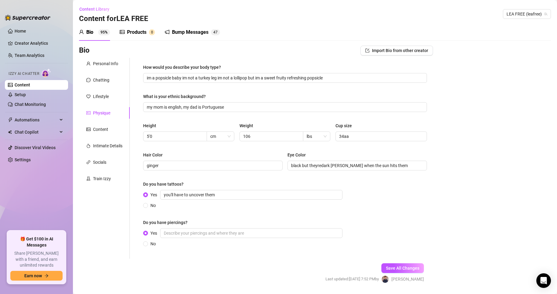
radio input "true"
click at [30, 84] on link "Content" at bounding box center [23, 84] width 16 height 5
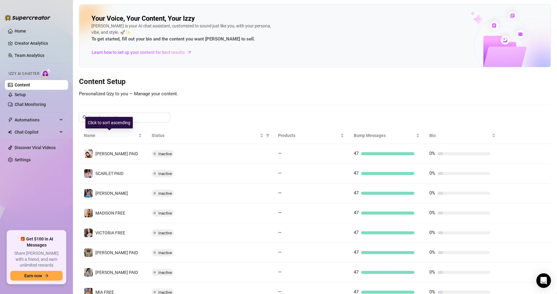
click at [120, 117] on div "Click to sort ascending" at bounding box center [108, 123] width 47 height 12
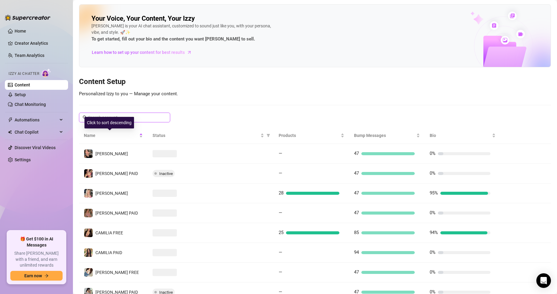
click at [132, 116] on input "text" at bounding box center [125, 117] width 74 height 7
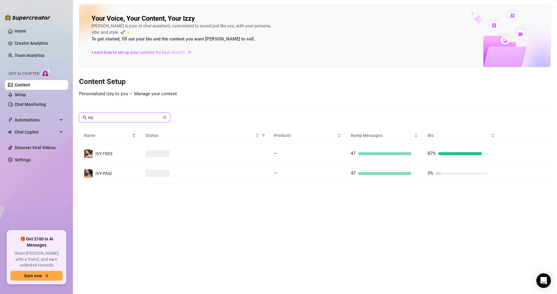
type input "ivy"
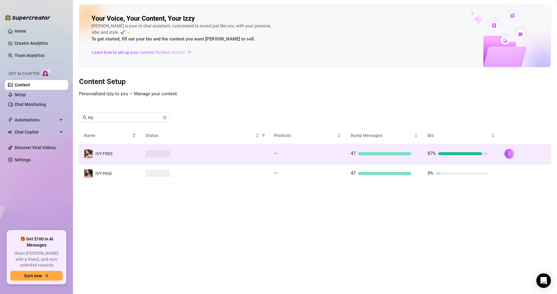
click at [201, 151] on div at bounding box center [205, 153] width 119 height 7
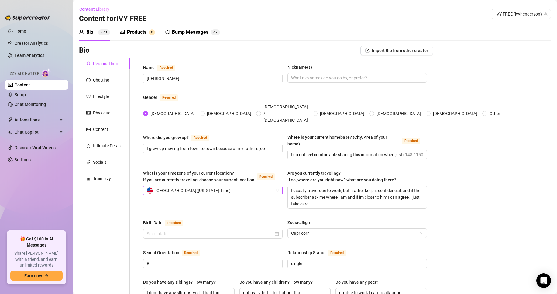
radio input "true"
type input "[DATE]"
click at [110, 111] on div "Physique" at bounding box center [101, 112] width 17 height 7
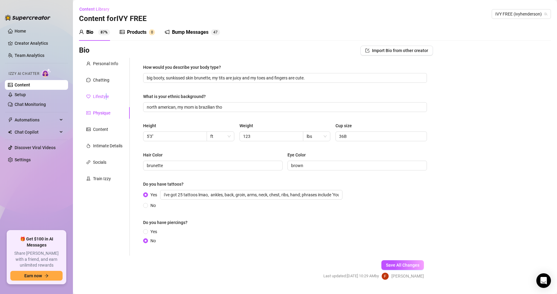
click at [106, 96] on div "Lifestyle" at bounding box center [101, 96] width 16 height 7
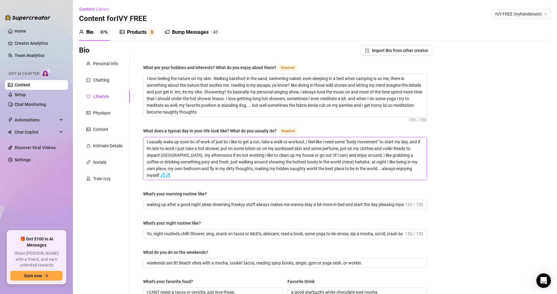
drag, startPoint x: 209, startPoint y: 157, endPoint x: 175, endPoint y: 139, distance: 37.7
click at [175, 139] on textarea "I usually wake up soon bc of work of just bc i like to get a run, take a walk o…" at bounding box center [285, 158] width 283 height 43
click at [267, 192] on div "What's your morning routine like?" at bounding box center [285, 194] width 284 height 9
drag, startPoint x: 149, startPoint y: 202, endPoint x: 251, endPoint y: 206, distance: 101.9
click at [251, 206] on input "waking up after a good night sleep dreaming freakyy stuff always makes me wanna…" at bounding box center [275, 204] width 257 height 7
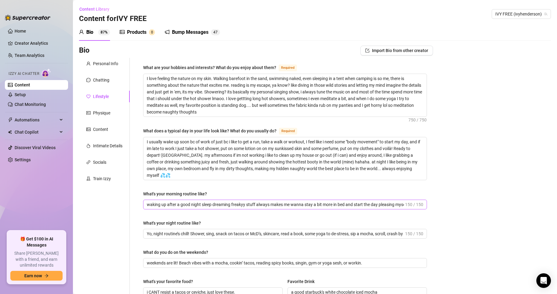
click at [229, 208] on span "waking up after a good night sleep dreaming freakyy stuff always makes me wanna…" at bounding box center [285, 204] width 284 height 10
click at [187, 203] on input "waking up after a good night sleep dreaming freakyy stuff always makes me wanna…" at bounding box center [275, 204] width 257 height 7
click at [259, 205] on input "waking up after a good night sleep dreaming freakyy stuff always makes me wanna…" at bounding box center [275, 204] width 257 height 7
click at [321, 206] on input "waking up after a good night sleep dreaming freakyy stuff always makes me wanna…" at bounding box center [275, 204] width 257 height 7
drag, startPoint x: 158, startPoint y: 204, endPoint x: 277, endPoint y: 204, distance: 118.9
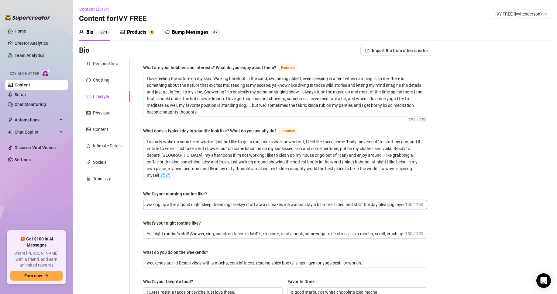
click at [277, 204] on input "waking up after a good night sleep dreaming freakyy stuff always makes me wanna…" at bounding box center [275, 204] width 257 height 7
click at [290, 203] on input "waking up after a good night sleep dreaming freakyy stuff always makes me wanna…" at bounding box center [275, 204] width 257 height 7
drag, startPoint x: 286, startPoint y: 206, endPoint x: 155, endPoint y: 201, distance: 130.8
click at [148, 202] on input "waking up after a good night sleep dreaming freakyy stuff always makes me wanna…" at bounding box center [275, 204] width 257 height 7
click at [218, 186] on div "What are your hobbies and interests? What do you enjoy about them? Required I l…" at bounding box center [285, 269] width 284 height 411
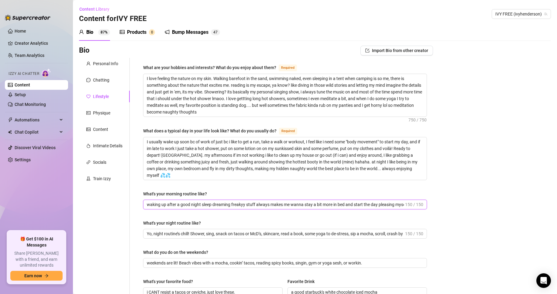
drag, startPoint x: 217, startPoint y: 203, endPoint x: 314, endPoint y: 204, distance: 96.1
click at [308, 205] on input "waking up after a good night sleep dreaming freakyy stuff always makes me wanna…" at bounding box center [275, 204] width 257 height 7
click at [308, 188] on div "What are your hobbies and interests? What do you enjoy about them? Required I l…" at bounding box center [285, 269] width 284 height 411
click at [306, 189] on div "What are your hobbies and interests? What do you enjoy about them? Required I l…" at bounding box center [285, 269] width 284 height 411
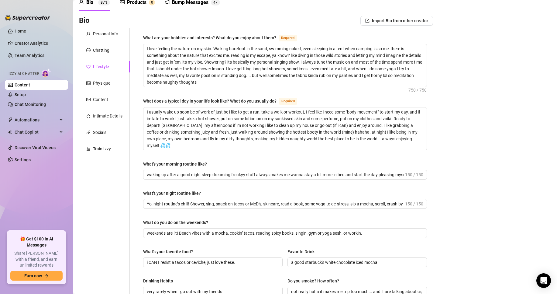
scroll to position [30, 0]
drag, startPoint x: 151, startPoint y: 174, endPoint x: 313, endPoint y: 178, distance: 162.1
click at [313, 178] on span "waking up after a good night sleep dreaming freakyy stuff always makes me wanna…" at bounding box center [285, 174] width 284 height 10
click at [304, 156] on div "What are your hobbies and interests? What do you enjoy about them? Required I l…" at bounding box center [285, 238] width 284 height 411
drag, startPoint x: 197, startPoint y: 163, endPoint x: 135, endPoint y: 163, distance: 62.0
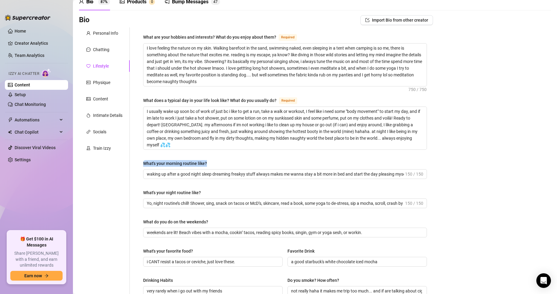
click at [135, 163] on div "What are your hobbies and interests? What do you enjoy about them? Required I l…" at bounding box center [282, 238] width 304 height 423
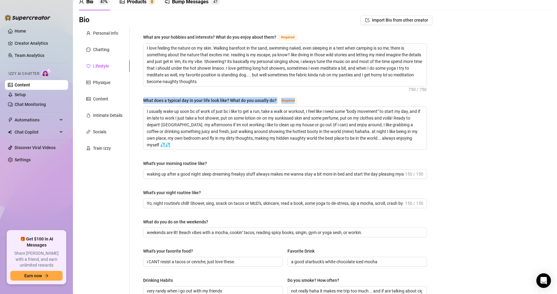
drag, startPoint x: 145, startPoint y: 98, endPoint x: 300, endPoint y: 98, distance: 155.4
click at [300, 98] on label "What does a typical day in your life look like? What do you usually do? Required" at bounding box center [223, 100] width 161 height 7
click at [308, 98] on div "What does a typical day in your life look like? What do you usually do? Required" at bounding box center [285, 102] width 284 height 10
click at [202, 127] on textarea "I usually wake up soon bc of work of just bc i like to get a run, take a walk o…" at bounding box center [285, 128] width 283 height 43
click at [244, 158] on div "What are your hobbies and interests? What do you enjoy about them? Required I l…" at bounding box center [285, 238] width 284 height 411
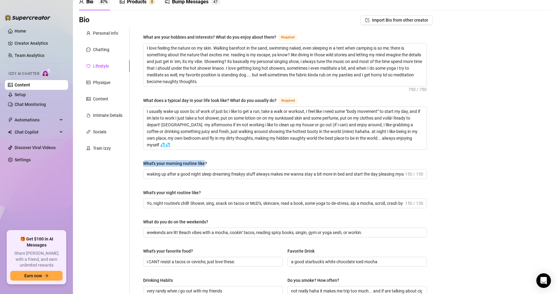
drag, startPoint x: 205, startPoint y: 161, endPoint x: 134, endPoint y: 161, distance: 70.9
click at [134, 161] on div "What are your hobbies and interests? What do you enjoy about them? Required I l…" at bounding box center [282, 238] width 304 height 423
click at [215, 159] on div "What are your hobbies and interests? What do you enjoy about them? Required I l…" at bounding box center [285, 238] width 284 height 411
drag, startPoint x: 203, startPoint y: 166, endPoint x: 207, endPoint y: 163, distance: 5.6
click at [203, 165] on div "What's your morning routine like?" at bounding box center [175, 163] width 64 height 7
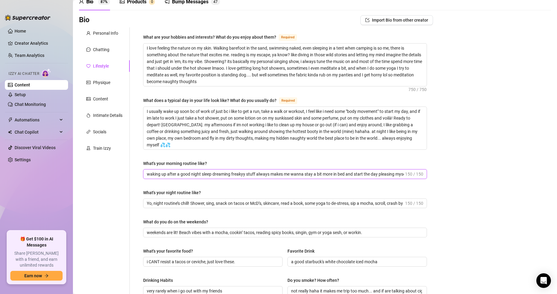
click at [203, 171] on input "waking up after a good night sleep dreaming freakyy stuff always makes me wanna…" at bounding box center [275, 174] width 257 height 7
drag, startPoint x: 208, startPoint y: 163, endPoint x: 141, endPoint y: 163, distance: 66.6
click at [141, 163] on div "What are your hobbies and interests? What do you enjoy about them? Required I l…" at bounding box center [285, 238] width 296 height 423
click at [209, 159] on div "What are your hobbies and interests? What do you enjoy about them? Required I l…" at bounding box center [285, 238] width 284 height 411
drag, startPoint x: 207, startPoint y: 164, endPoint x: 144, endPoint y: 163, distance: 63.3
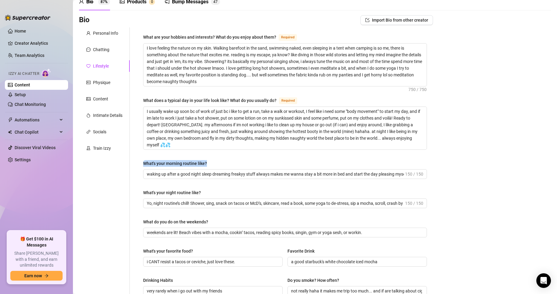
click at [144, 163] on label "What's your morning routine like?" at bounding box center [177, 163] width 68 height 7
click at [141, 151] on div "What are your hobbies and interests? What do you enjoy about them? Required I l…" at bounding box center [285, 238] width 296 height 423
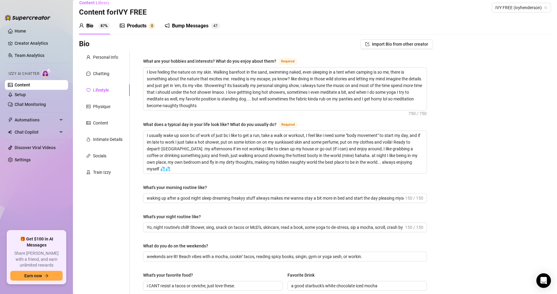
scroll to position [0, 0]
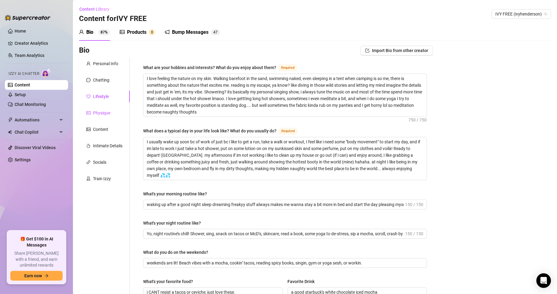
click at [110, 111] on div "Physique" at bounding box center [101, 112] width 17 height 7
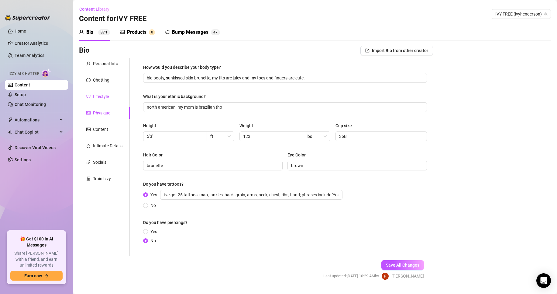
click at [96, 97] on div "Lifestyle" at bounding box center [101, 96] width 16 height 7
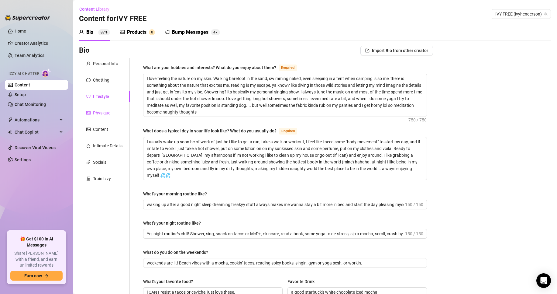
click at [102, 111] on div "Physique" at bounding box center [101, 112] width 17 height 7
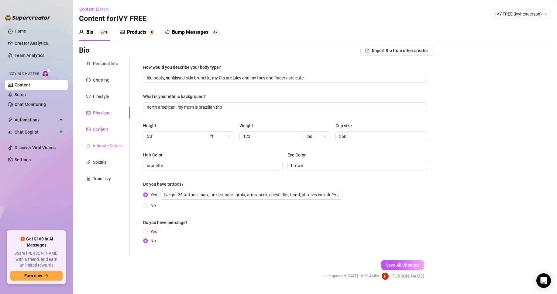
click at [101, 126] on div "Content" at bounding box center [100, 129] width 15 height 7
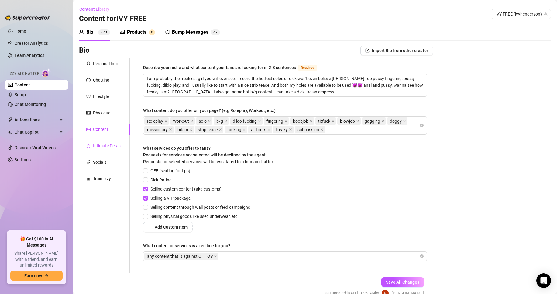
click at [105, 146] on div "Intimate Details" at bounding box center [107, 145] width 29 height 7
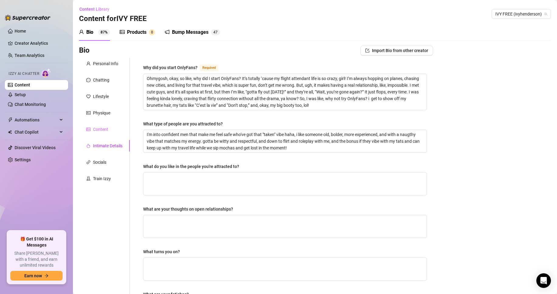
click at [108, 134] on div "Content" at bounding box center [104, 129] width 51 height 12
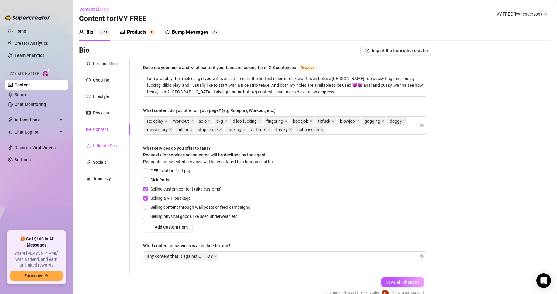
click at [107, 143] on div "Intimate Details" at bounding box center [107, 145] width 29 height 7
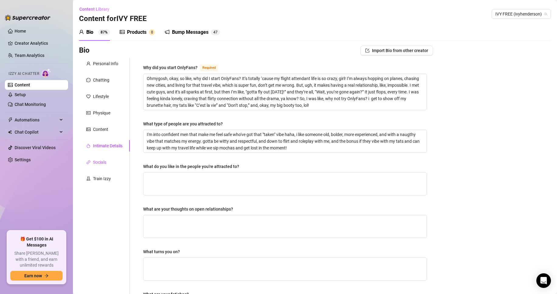
click at [101, 164] on div "Socials" at bounding box center [99, 162] width 13 height 7
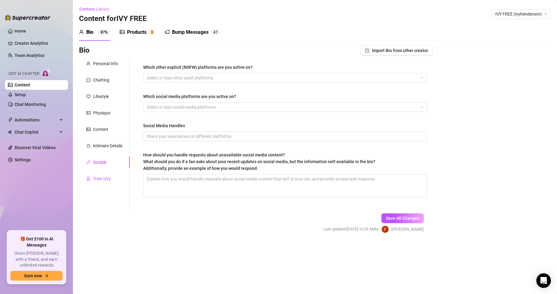
click at [103, 177] on div "Train Izzy" at bounding box center [102, 178] width 18 height 7
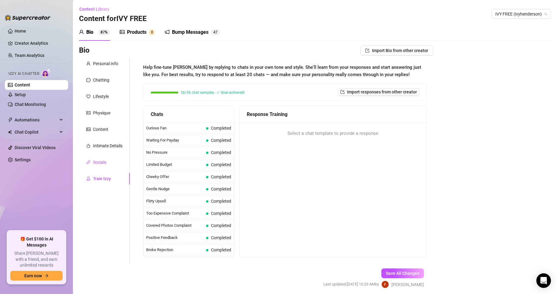
click at [102, 160] on div "Socials" at bounding box center [99, 162] width 13 height 7
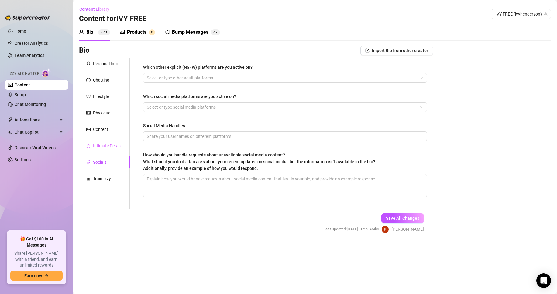
click at [106, 150] on div "Intimate Details" at bounding box center [104, 146] width 51 height 12
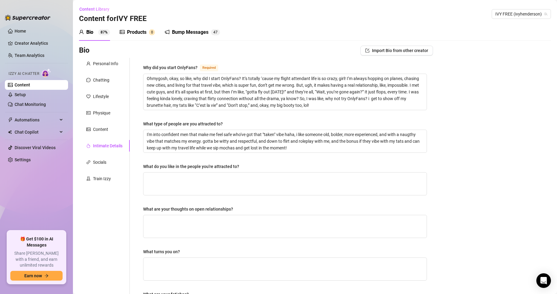
click at [101, 123] on div "Personal Info Chatting Lifestyle Physique Content Intimate Details Socials Trai…" at bounding box center [104, 217] width 51 height 319
click at [101, 126] on div "Content" at bounding box center [100, 129] width 15 height 7
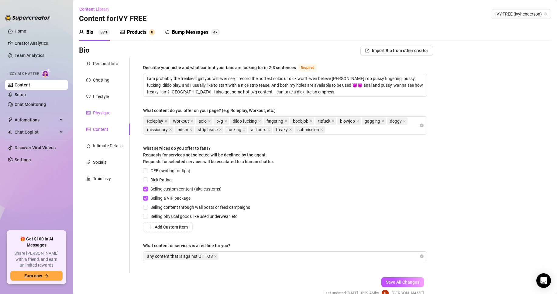
click at [107, 111] on div "Physique" at bounding box center [101, 112] width 17 height 7
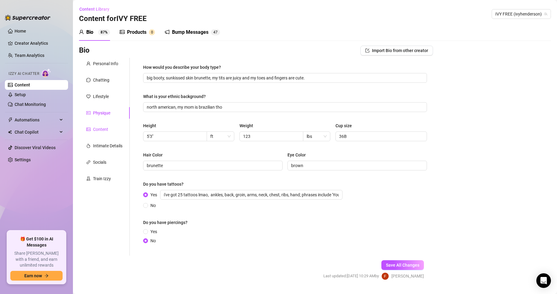
click at [104, 131] on div "Content" at bounding box center [100, 129] width 15 height 7
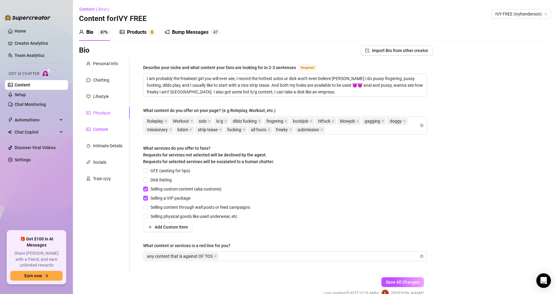
click at [96, 113] on div "Physique" at bounding box center [101, 112] width 17 height 7
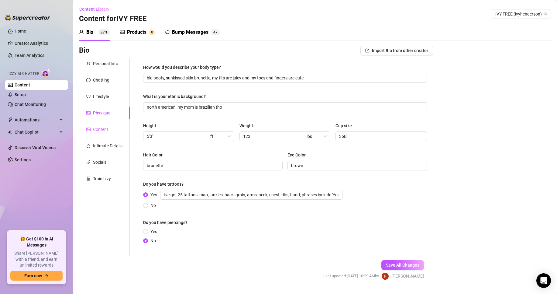
click at [102, 133] on div "Content" at bounding box center [104, 129] width 51 height 12
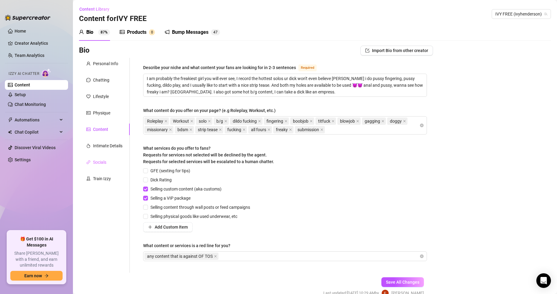
click at [118, 152] on div "Personal Info Chatting Lifestyle Physique Content Intimate Details Socials Trai…" at bounding box center [104, 165] width 51 height 215
drag, startPoint x: 147, startPoint y: 84, endPoint x: 308, endPoint y: 85, distance: 160.6
click at [308, 85] on textarea "I am probably the freakiest girl you will ever see, I record the hottest solos …" at bounding box center [285, 85] width 283 height 23
click at [314, 91] on textarea "I am probably the freakiest girl you will ever see, I record the hottest solos …" at bounding box center [285, 85] width 283 height 23
drag, startPoint x: 309, startPoint y: 95, endPoint x: 141, endPoint y: 68, distance: 170.0
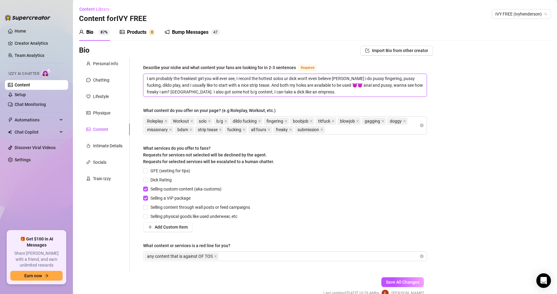
click at [136, 68] on div "Describe your niche and what content your fans are looking for in 2-3 sentences…" at bounding box center [282, 165] width 304 height 215
click at [168, 98] on div "Describe your niche and what content your fans are looking for in 2-3 sentences…" at bounding box center [285, 165] width 284 height 203
drag, startPoint x: 151, startPoint y: 79, endPoint x: 249, endPoint y: 94, distance: 100.0
click at [245, 94] on textarea "I am probably the freakiest girl you will ever see, I record the hottest solos …" at bounding box center [285, 85] width 283 height 23
click at [318, 98] on div "Describe your niche and what content your fans are looking for in 2-3 sentences…" at bounding box center [285, 165] width 284 height 203
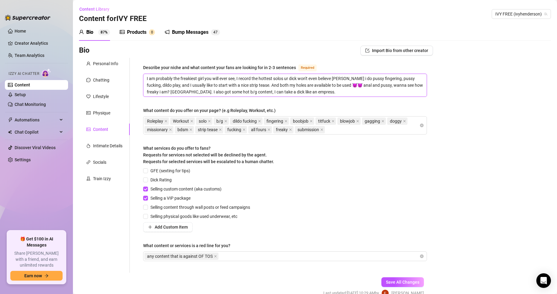
drag, startPoint x: 312, startPoint y: 90, endPoint x: 193, endPoint y: 77, distance: 120.6
click at [193, 77] on textarea "I am probably the freakiest girl you will ever see, I record the hottest solos …" at bounding box center [285, 85] width 283 height 23
click at [192, 98] on div "Describe your niche and what content your fans are looking for in 2-3 sentences…" at bounding box center [285, 165] width 284 height 203
click at [290, 82] on textarea "I am probably the freakiest girl you will ever see, I record the hottest solos …" at bounding box center [285, 85] width 283 height 23
click at [239, 101] on div "Describe your niche and what content your fans are looking for in 2-3 sentences…" at bounding box center [285, 165] width 284 height 203
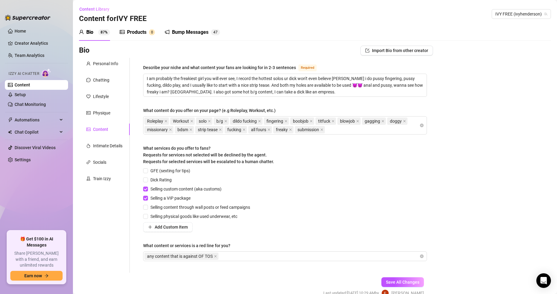
drag, startPoint x: 143, startPoint y: 64, endPoint x: 293, endPoint y: 65, distance: 149.9
click at [297, 59] on div "Describe your niche and what content your fans are looking for in 2-3 sentences…" at bounding box center [285, 165] width 296 height 215
drag, startPoint x: 295, startPoint y: 67, endPoint x: 171, endPoint y: 130, distance: 139.3
click at [169, 64] on div "Describe your niche and what content your fans are looking for in 2-3 sentences…" at bounding box center [231, 67] width 176 height 7
click at [236, 215] on span "Selling physical goods like used underwear, etc" at bounding box center [194, 216] width 92 height 7
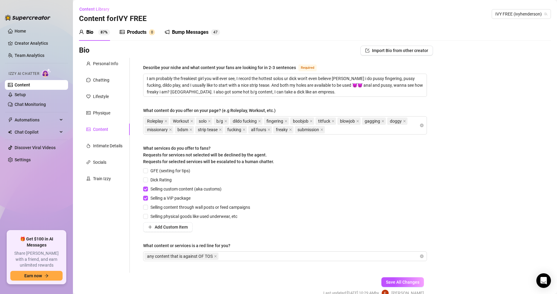
click at [120, 228] on div "Personal Info Chatting Lifestyle Physique Content Intimate Details Socials Trai…" at bounding box center [104, 165] width 51 height 215
click at [234, 228] on div "any content that is against OF TOS" at bounding box center [281, 256] width 275 height 9
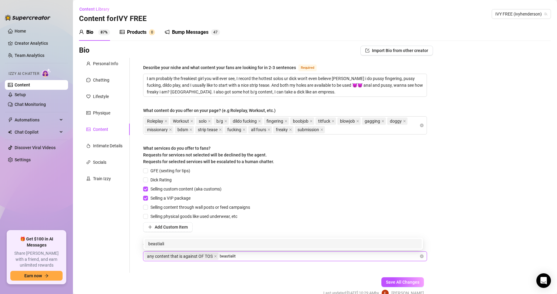
type input "beastiality"
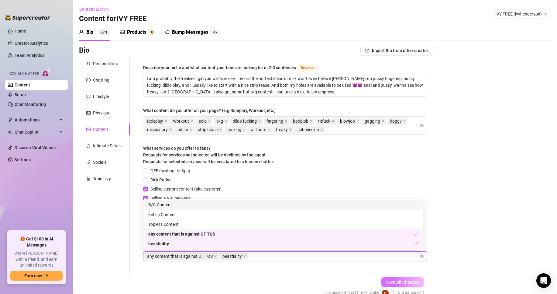
click at [416, 228] on button "Save All Changes" at bounding box center [403, 282] width 43 height 10
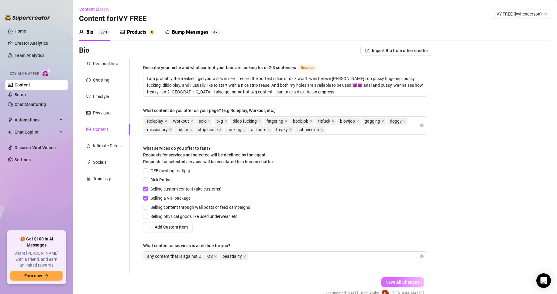
click at [413, 228] on span "Save All Changes" at bounding box center [402, 281] width 33 height 5
drag, startPoint x: 180, startPoint y: 245, endPoint x: 138, endPoint y: 243, distance: 42.6
click at [137, 228] on div "Describe your niche and what content your fans are looking for in 2-3 sentences…" at bounding box center [282, 165] width 304 height 215
click at [139, 228] on div "Describe your niche and what content your fans are looking for in 2-3 sentences…" at bounding box center [285, 165] width 296 height 215
click at [319, 186] on div "GFE (sexting for tips) Dick Rating Selling custom content (aka customs) Selling…" at bounding box center [285, 199] width 284 height 64
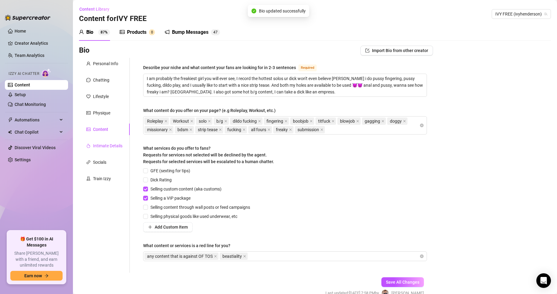
click at [106, 143] on div "Intimate Details" at bounding box center [107, 145] width 29 height 7
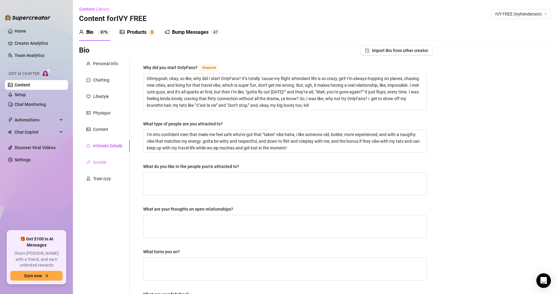
click at [109, 167] on div "Socials" at bounding box center [104, 162] width 51 height 12
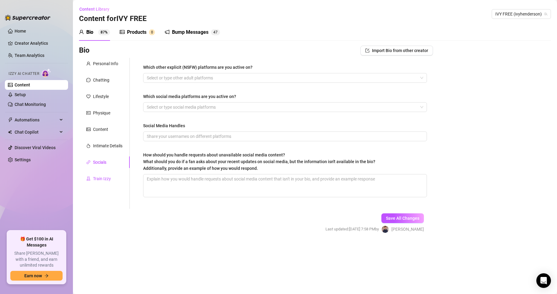
click at [102, 181] on div "Train Izzy" at bounding box center [102, 178] width 18 height 7
click at [107, 157] on div "Socials" at bounding box center [104, 162] width 51 height 12
click at [207, 183] on textarea "How should you handle requests about unavailable social media content? What sho…" at bounding box center [285, 185] width 283 height 23
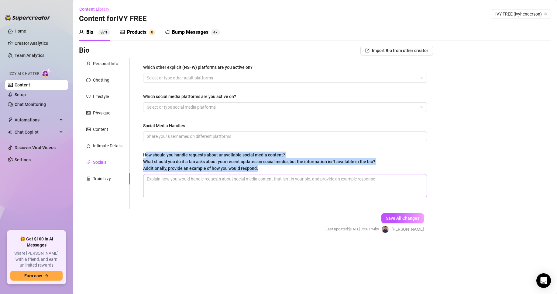
drag, startPoint x: 180, startPoint y: 165, endPoint x: 284, endPoint y: 178, distance: 104.5
click at [284, 178] on div "How should you handle requests about unavailable social media content? What sho…" at bounding box center [285, 174] width 284 height 46
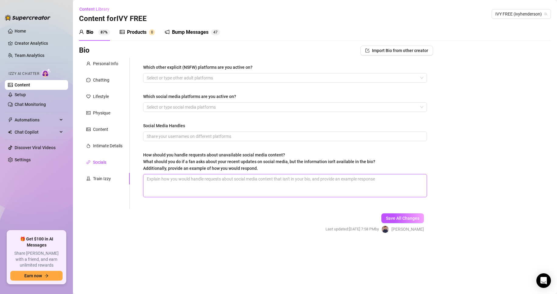
drag, startPoint x: 221, startPoint y: 184, endPoint x: 204, endPoint y: 186, distance: 16.8
click at [220, 184] on textarea "How should you handle requests about unavailable social media content? What sho…" at bounding box center [285, 185] width 283 height 23
click at [201, 186] on textarea "How should you handle requests about unavailable social media content? What sho…" at bounding box center [285, 185] width 283 height 23
click at [97, 176] on div "Train Izzy" at bounding box center [102, 178] width 18 height 7
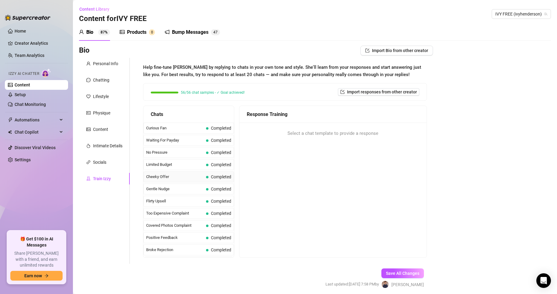
click at [168, 176] on span "Cheeky Offer" at bounding box center [174, 177] width 57 height 6
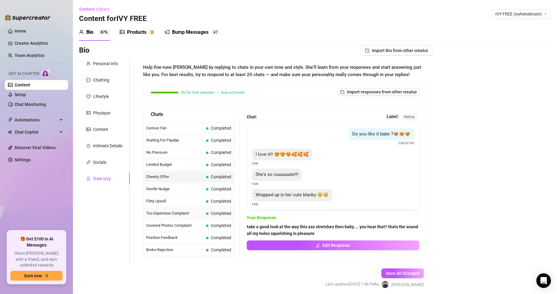
click at [184, 213] on span "Too Expensive Complaint" at bounding box center [174, 213] width 57 height 6
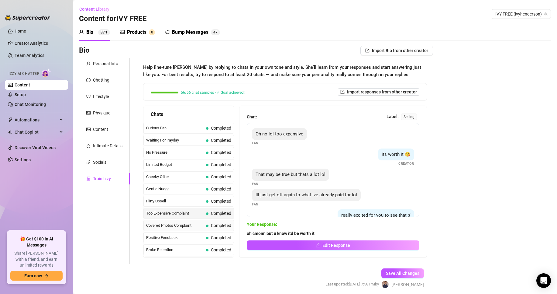
click at [187, 225] on span "Covered Photos Complaint" at bounding box center [174, 225] width 57 height 6
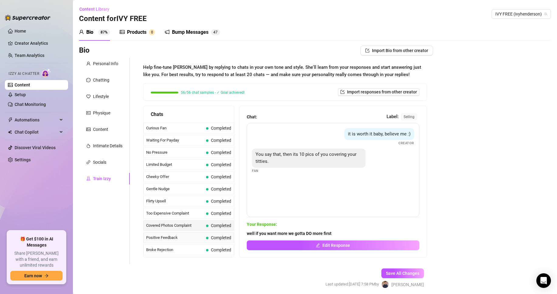
click at [187, 228] on span "Positive Feedback" at bounding box center [174, 237] width 57 height 6
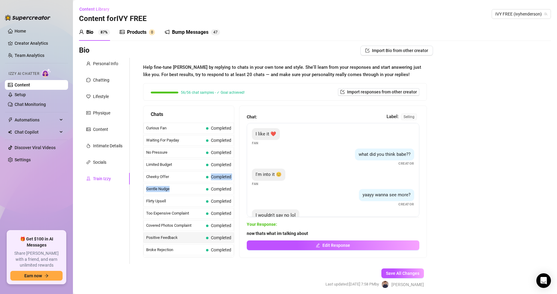
click at [179, 215] on span "Too Expensive Complaint" at bounding box center [174, 213] width 57 height 6
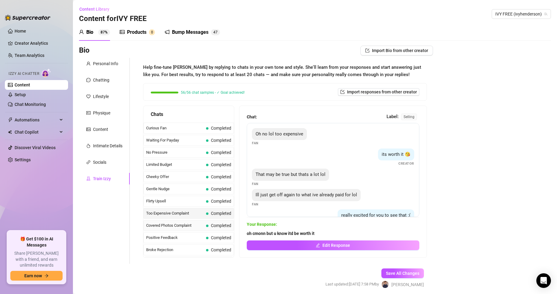
click at [179, 226] on span "Covered Photos Complaint" at bounding box center [174, 225] width 57 height 6
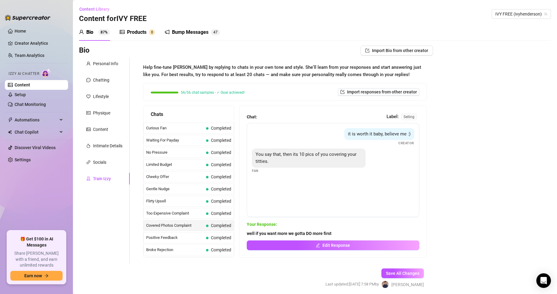
click at [177, 228] on div "Positive Feedback Completed" at bounding box center [189, 237] width 91 height 11
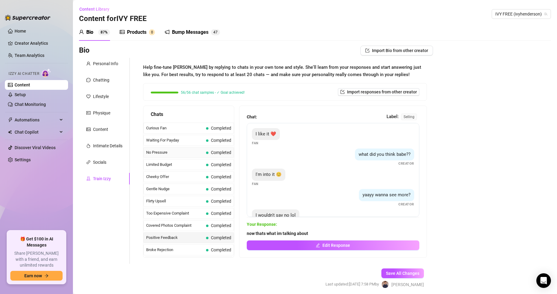
click at [173, 151] on span "No Pressure" at bounding box center [174, 152] width 57 height 6
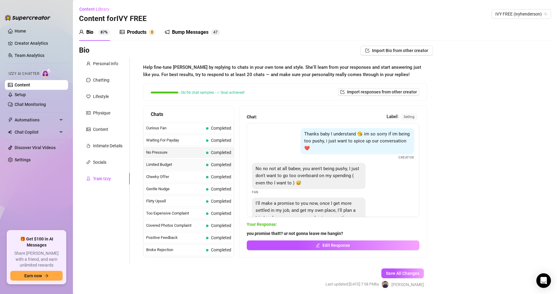
drag, startPoint x: 181, startPoint y: 169, endPoint x: 175, endPoint y: 167, distance: 6.3
click at [179, 168] on div "Limited Budget Completed" at bounding box center [189, 164] width 91 height 11
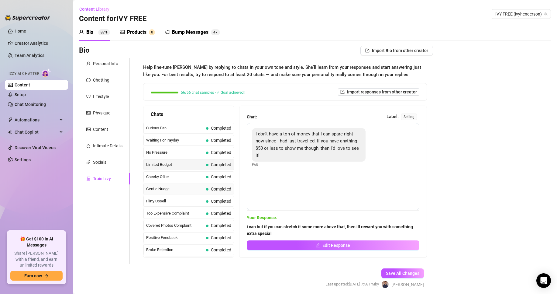
click at [178, 190] on span "Gentle Nudge" at bounding box center [174, 189] width 57 height 6
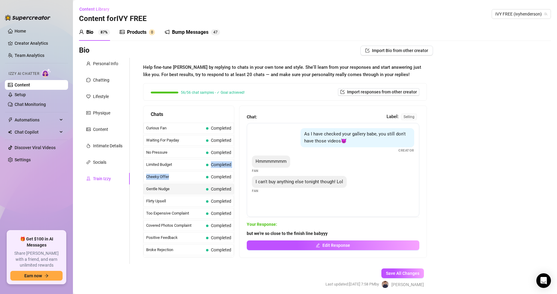
click at [397, 87] on div "56/56 chat samples - ✓ Goal achieved! Import responses from other creator" at bounding box center [285, 91] width 283 height 17
click at [392, 93] on span "Import responses from other creator" at bounding box center [382, 91] width 70 height 5
click at [381, 108] on input "search" at bounding box center [373, 107] width 48 height 9
drag, startPoint x: 486, startPoint y: 103, endPoint x: 479, endPoint y: 124, distance: 22.6
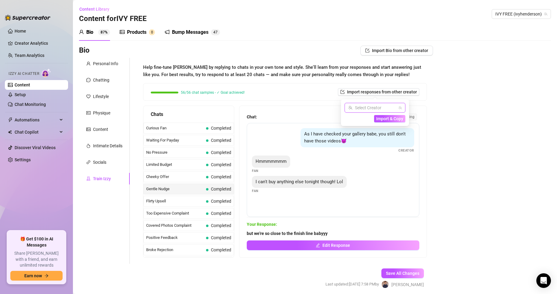
click at [440, 103] on div "Bio Import Bio from other creator Personal Info Chatting Lifestyle Physique Con…" at bounding box center [315, 172] width 472 height 253
click at [291, 187] on div "I can't buy anything else tonight though! Lol" at bounding box center [299, 182] width 95 height 12
click at [192, 152] on span "No Pressure" at bounding box center [174, 152] width 57 height 6
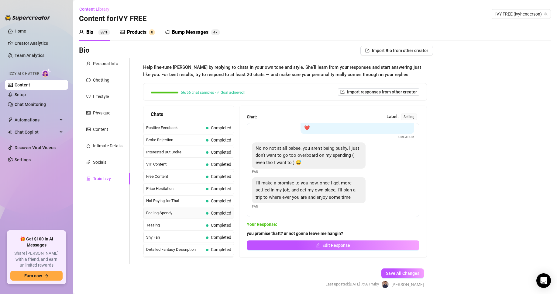
scroll to position [122, 0]
click at [186, 200] on span "Feeling Spendy" at bounding box center [174, 201] width 57 height 6
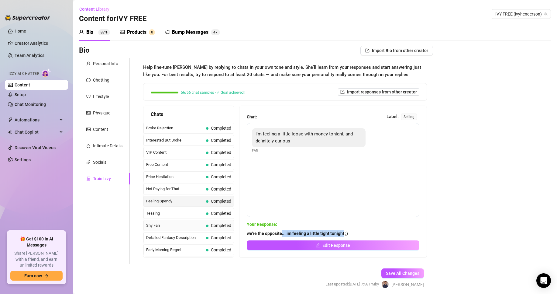
drag, startPoint x: 213, startPoint y: 228, endPoint x: 196, endPoint y: 226, distance: 17.7
click at [196, 226] on div "Chats Curious Fan Completed Waiting For Payday Completed No Pressure Completed …" at bounding box center [285, 182] width 284 height 152
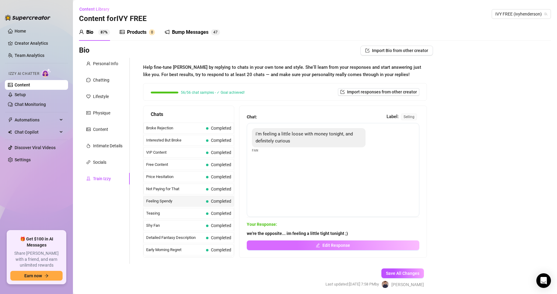
drag, startPoint x: 246, startPoint y: 282, endPoint x: 279, endPoint y: 244, distance: 50.0
click at [246, 228] on form "Personal Info Chatting Lifestyle Physique Content Intimate Details Socials Trai…" at bounding box center [256, 178] width 354 height 241
click at [290, 228] on button "Edit Response" at bounding box center [333, 245] width 173 height 10
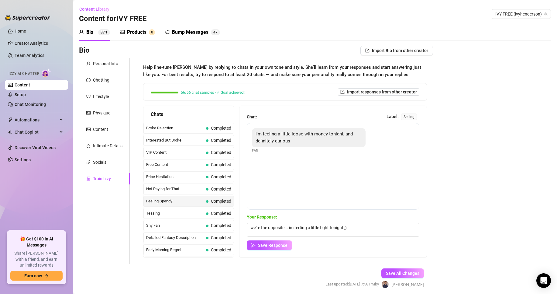
click at [366, 228] on div "Save Response" at bounding box center [333, 245] width 173 height 10
click at [256, 228] on button "Save Response" at bounding box center [269, 245] width 45 height 10
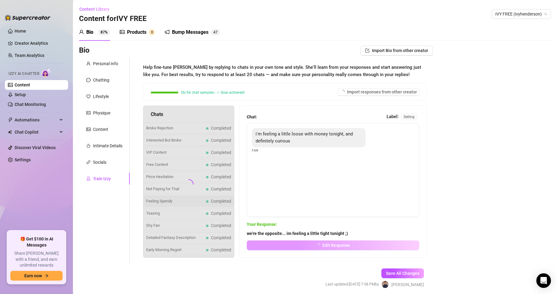
click at [297, 228] on button "Edit Response" at bounding box center [333, 245] width 173 height 10
click at [343, 228] on div "we're the opposite... im feeling a little tight tonight ;) Edit Response" at bounding box center [333, 240] width 173 height 20
click at [166, 200] on div at bounding box center [188, 182] width 91 height 152
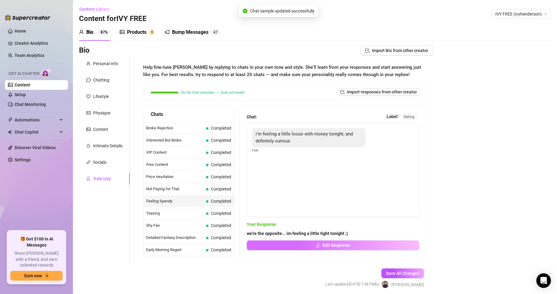
click at [328, 228] on span "Edit Response" at bounding box center [337, 245] width 28 height 5
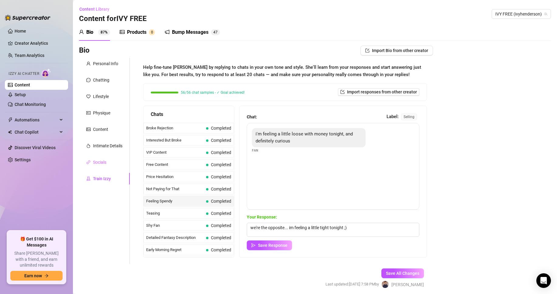
click at [97, 158] on div "Socials" at bounding box center [104, 162] width 51 height 12
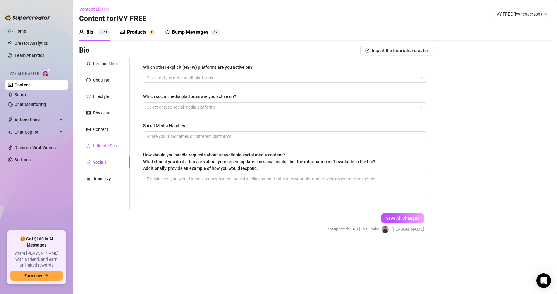
click at [104, 143] on div "Intimate Details" at bounding box center [107, 145] width 29 height 7
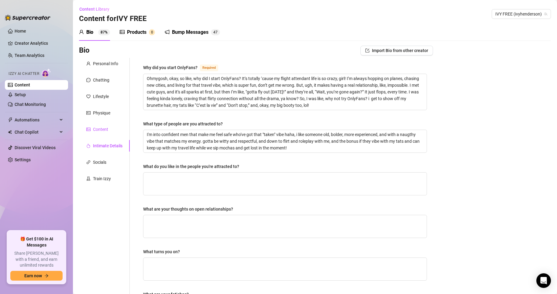
click at [102, 129] on div "Content" at bounding box center [100, 129] width 15 height 7
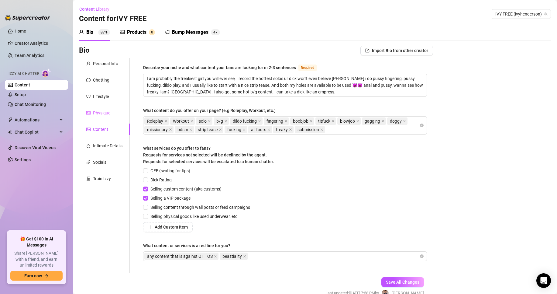
click at [112, 116] on div "Physique" at bounding box center [104, 113] width 51 height 12
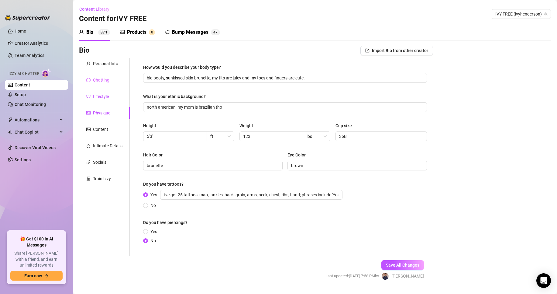
click at [107, 95] on div "Lifestyle" at bounding box center [101, 96] width 16 height 7
click at [108, 77] on div "Chatting" at bounding box center [101, 80] width 16 height 7
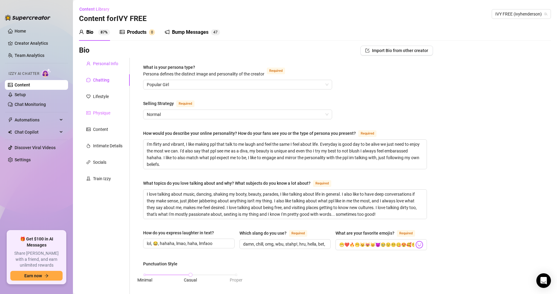
click at [106, 64] on div "Personal Info" at bounding box center [105, 63] width 25 height 7
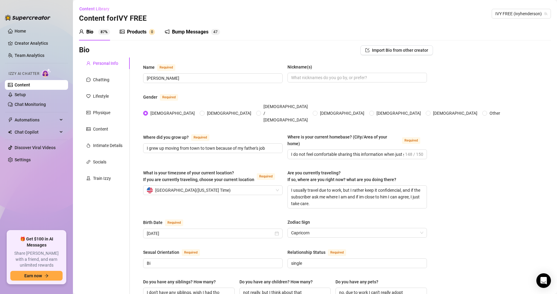
scroll to position [0, 0]
click at [117, 81] on div "Chatting" at bounding box center [104, 80] width 51 height 12
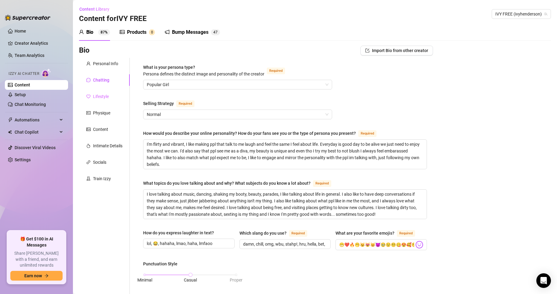
click at [109, 101] on div "Lifestyle" at bounding box center [104, 97] width 51 height 12
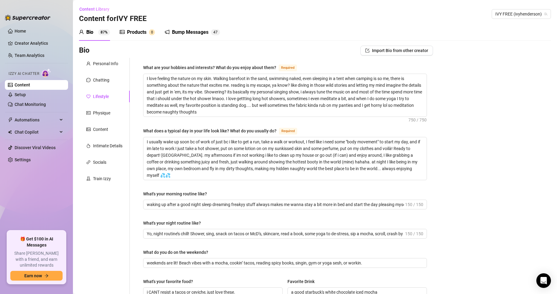
click at [108, 122] on div "Personal Info Chatting Lifestyle Physique Content Intimate Details Socials Trai…" at bounding box center [104, 269] width 51 height 423
click at [100, 106] on div "Personal Info Chatting Lifestyle Physique Content Intimate Details Socials Trai…" at bounding box center [104, 269] width 51 height 423
drag, startPoint x: 101, startPoint y: 116, endPoint x: 104, endPoint y: 128, distance: 12.2
click at [101, 116] on div "Physique" at bounding box center [101, 112] width 17 height 7
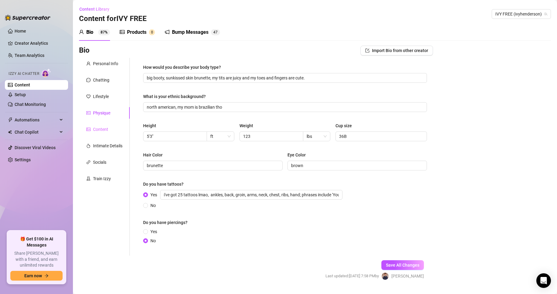
click at [104, 134] on div "Content" at bounding box center [104, 129] width 51 height 12
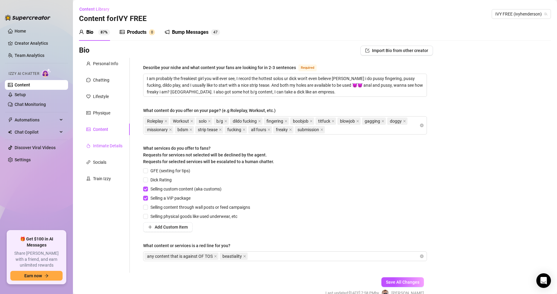
click at [113, 146] on div "Intimate Details" at bounding box center [107, 145] width 29 height 7
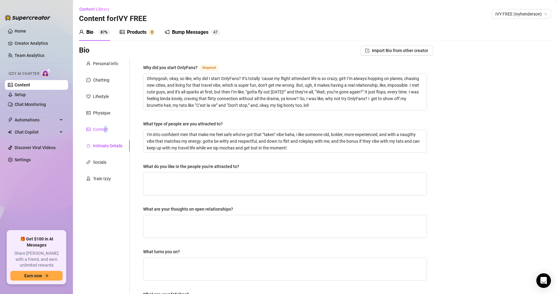
click at [105, 128] on div "Content" at bounding box center [100, 129] width 15 height 7
click at [105, 113] on div "Physique" at bounding box center [101, 112] width 17 height 7
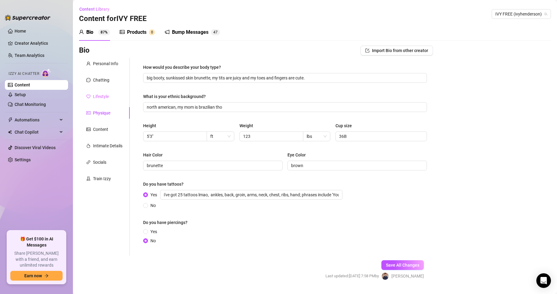
click at [82, 84] on div "Chatting" at bounding box center [104, 80] width 51 height 12
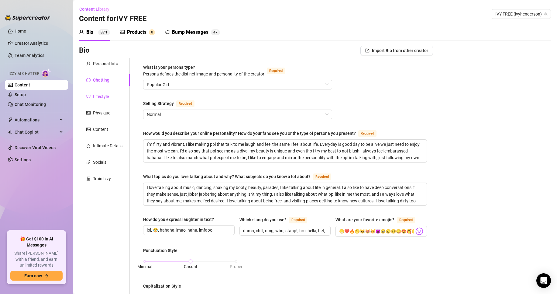
click at [101, 99] on div "Lifestyle" at bounding box center [101, 96] width 16 height 7
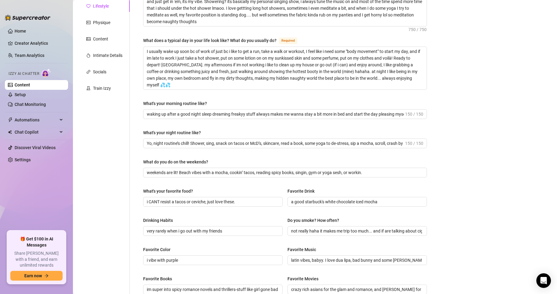
scroll to position [91, 0]
click at [172, 190] on div "What's your favorite food?" at bounding box center [168, 190] width 50 height 7
click at [172, 197] on input "i CANT resist a tacos or ceviche, just love these." at bounding box center [212, 200] width 131 height 7
click at [172, 190] on div "What's your favorite food?" at bounding box center [168, 190] width 50 height 7
click at [172, 197] on input "i CANT resist a tacos or ceviche, just love these." at bounding box center [212, 200] width 131 height 7
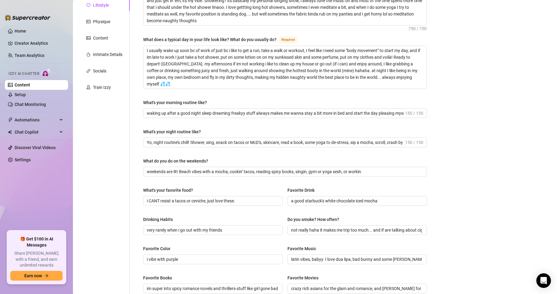
click at [172, 190] on div "What's your favorite food?" at bounding box center [168, 190] width 50 height 7
click at [172, 197] on input "i CANT resist a tacos or ceviche, just love these." at bounding box center [212, 200] width 131 height 7
click at [179, 168] on input "weekends are lit! Beach vibes with a mocha, cookin’ tacos, reading spicy books,…" at bounding box center [285, 171] width 276 height 7
click at [178, 161] on div "What do you do on the weekends?" at bounding box center [175, 161] width 65 height 7
click at [178, 168] on input "weekends are lit! Beach vibes with a mocha, cookin’ tacos, reading spicy books,…" at bounding box center [285, 171] width 276 height 7
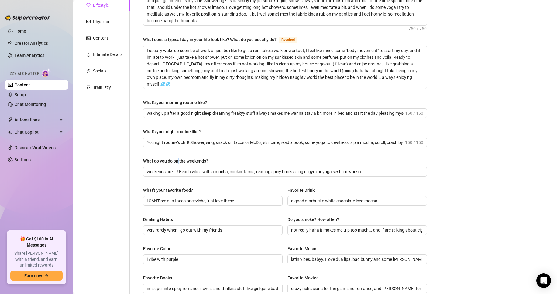
click at [178, 161] on div "What do you do on the weekends?" at bounding box center [175, 161] width 65 height 7
click at [178, 168] on input "weekends are lit! Beach vibes with a mocha, cookin’ tacos, reading spicy books,…" at bounding box center [285, 171] width 276 height 7
click at [178, 161] on div "What do you do on the weekends?" at bounding box center [175, 161] width 65 height 7
click at [178, 168] on input "weekends are lit! Beach vibes with a mocha, cookin’ tacos, reading spicy books,…" at bounding box center [285, 171] width 276 height 7
drag, startPoint x: 202, startPoint y: 160, endPoint x: 211, endPoint y: 159, distance: 9.4
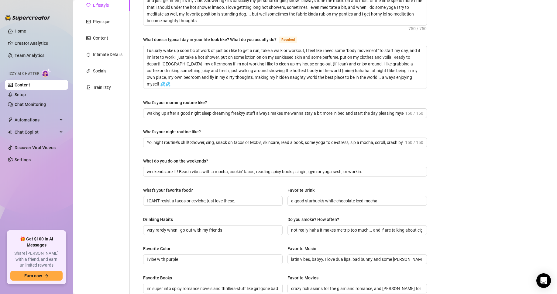
click at [203, 160] on div "What do you do on the weekends?" at bounding box center [175, 161] width 65 height 7
drag, startPoint x: 211, startPoint y: 159, endPoint x: 133, endPoint y: 158, distance: 78.5
click at [133, 158] on div "What are your hobbies and interests? What do you enjoy about them? Required I l…" at bounding box center [282, 178] width 304 height 423
copy div "What do you do on the weekends?"
click at [122, 130] on div "Personal Info Chatting Lifestyle Physique Content Intimate Details Socials Trai…" at bounding box center [104, 178] width 51 height 423
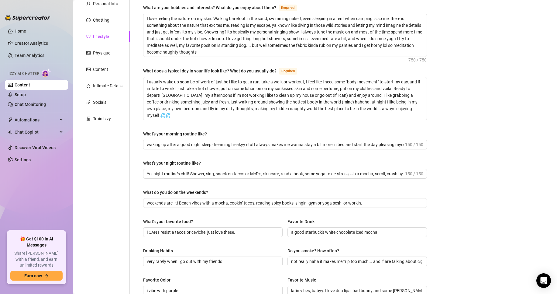
scroll to position [61, 0]
drag, startPoint x: 152, startPoint y: 171, endPoint x: 117, endPoint y: 165, distance: 35.1
click at [117, 166] on div "Personal Info Chatting Lifestyle Physique Content Intimate Details Socials Trai…" at bounding box center [256, 208] width 354 height 423
drag, startPoint x: 164, startPoint y: 168, endPoint x: 240, endPoint y: 171, distance: 76.4
click at [240, 171] on span "Yo, night routine’s chill! Shower, sing, snack on tacos or McD’s, skincare, rea…" at bounding box center [285, 173] width 284 height 10
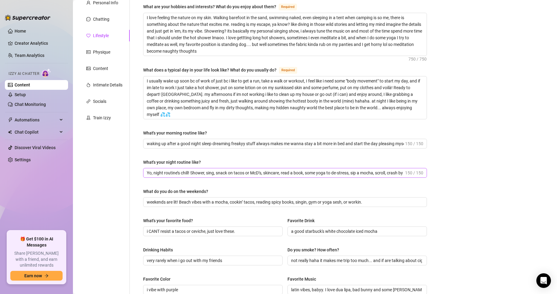
drag, startPoint x: 178, startPoint y: 176, endPoint x: 193, endPoint y: 176, distance: 14.9
click at [193, 176] on span "Yo, night routine’s chill! Shower, sing, snack on tacos or McD’s, skincare, rea…" at bounding box center [285, 173] width 284 height 10
click at [187, 175] on span "Yo, night routine’s chill! Shower, sing, snack on tacos or McD’s, skincare, rea…" at bounding box center [285, 173] width 284 height 10
click at [193, 196] on div "What do you do on the weekends? weekends are lit! Beach vibes with a mocha, coo…" at bounding box center [285, 197] width 284 height 19
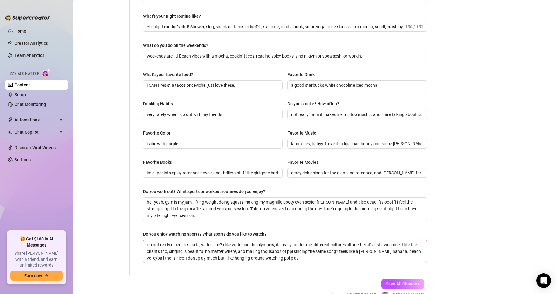
scroll to position [240, 0]
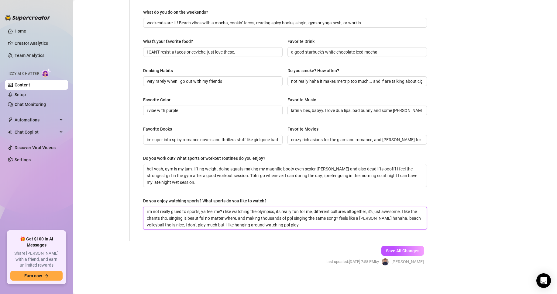
drag, startPoint x: 276, startPoint y: 213, endPoint x: 300, endPoint y: 217, distance: 24.8
click at [300, 217] on textarea "i'm not really glued to sports, ya feel me? i like watching the olympics, its r…" at bounding box center [285, 218] width 283 height 23
click at [301, 220] on textarea "i'm not really glued to sports, ya feel me? i like watching the olympics, its r…" at bounding box center [285, 218] width 283 height 23
drag, startPoint x: 260, startPoint y: 223, endPoint x: 165, endPoint y: 208, distance: 96.4
click at [165, 208] on textarea "i'm not really glued to sports, ya feel me? i like watching the olympics, its r…" at bounding box center [285, 218] width 283 height 23
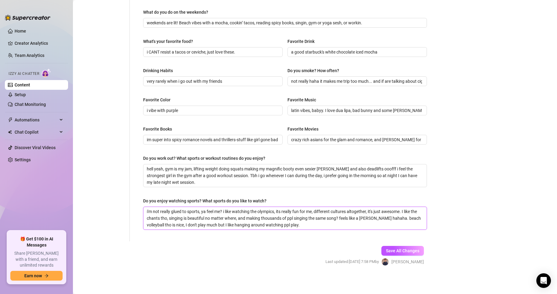
click at [278, 214] on textarea "i'm not really glued to sports, ya feel me? i like watching the olympics, its r…" at bounding box center [285, 218] width 283 height 23
click at [316, 223] on textarea "i'm not really glued to sports, ya feel me? i like watching the olympics, its r…" at bounding box center [285, 218] width 283 height 23
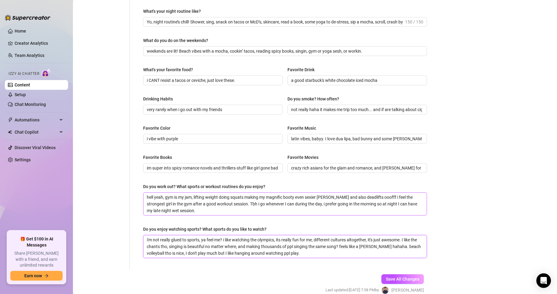
scroll to position [0, 0]
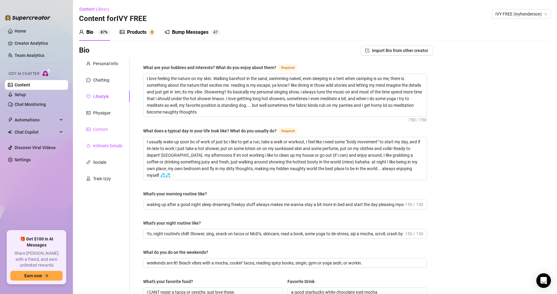
click at [112, 145] on div "Intimate Details" at bounding box center [107, 145] width 29 height 7
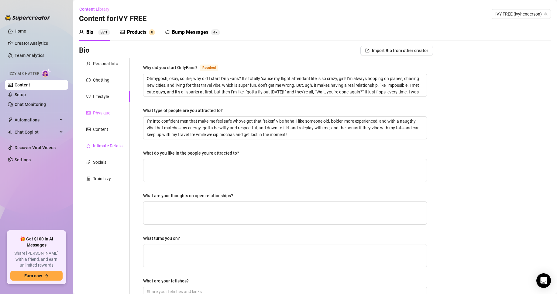
drag, startPoint x: 100, startPoint y: 124, endPoint x: 102, endPoint y: 117, distance: 8.1
click at [99, 124] on div "Content" at bounding box center [104, 129] width 51 height 12
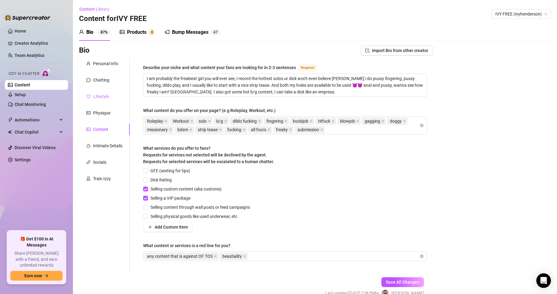
click at [102, 108] on div "Physique" at bounding box center [104, 113] width 51 height 12
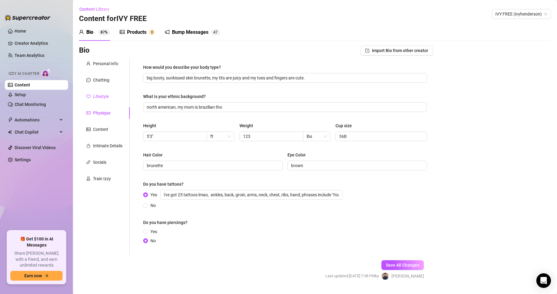
click at [101, 96] on div "Lifestyle" at bounding box center [101, 96] width 16 height 7
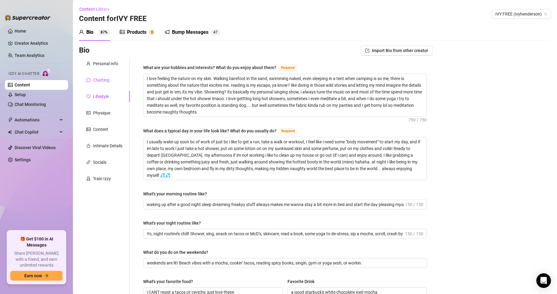
click at [102, 81] on div "Chatting" at bounding box center [101, 80] width 16 height 7
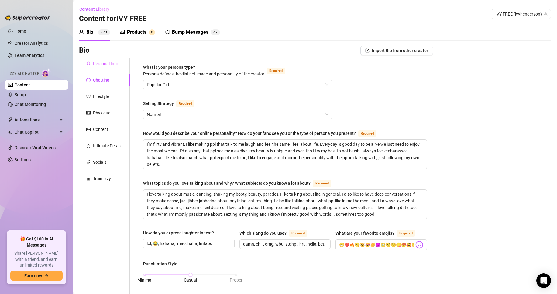
click at [111, 58] on div "Personal Info" at bounding box center [104, 64] width 51 height 12
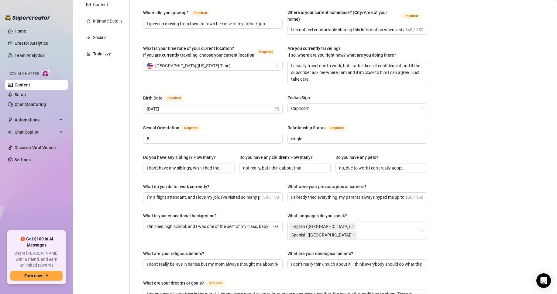
scroll to position [3, 0]
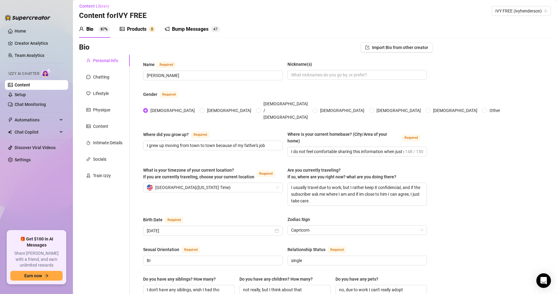
click at [108, 174] on div "Train Izzy" at bounding box center [102, 175] width 18 height 7
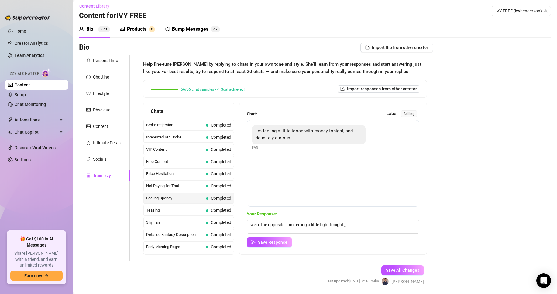
click at [125, 201] on div "Personal Info Chatting Lifestyle Physique Content Intimate Details Socials Trai…" at bounding box center [104, 158] width 51 height 206
click at [89, 158] on icon "link" at bounding box center [88, 159] width 4 height 4
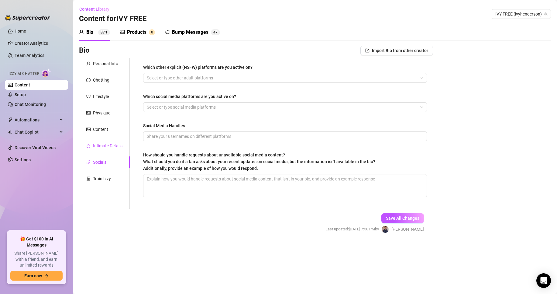
click at [104, 143] on div "Intimate Details" at bounding box center [107, 145] width 29 height 7
